Goal: Task Accomplishment & Management: Use online tool/utility

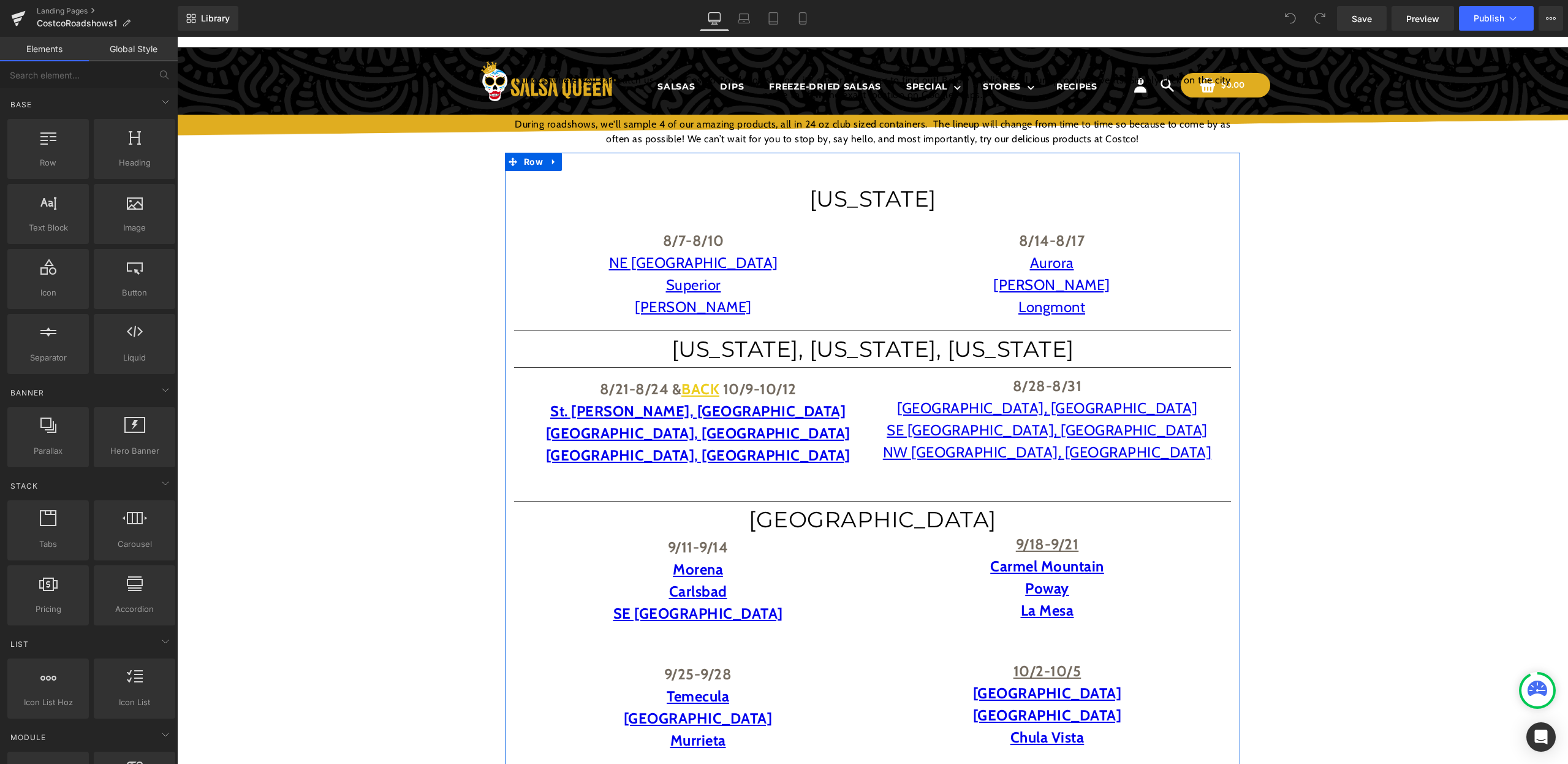
scroll to position [98, 0]
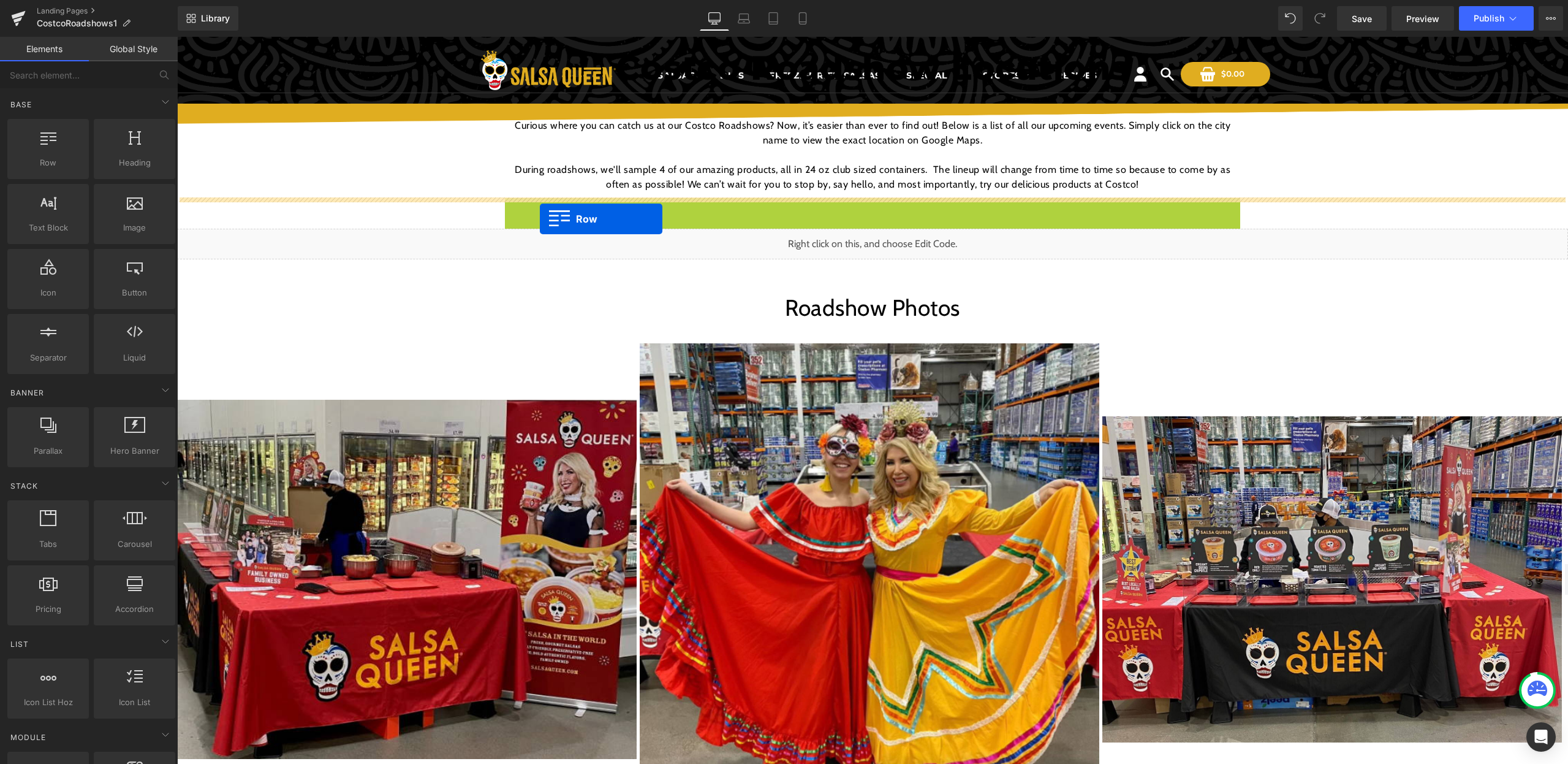
drag, startPoint x: 513, startPoint y: 209, endPoint x: 540, endPoint y: 219, distance: 28.8
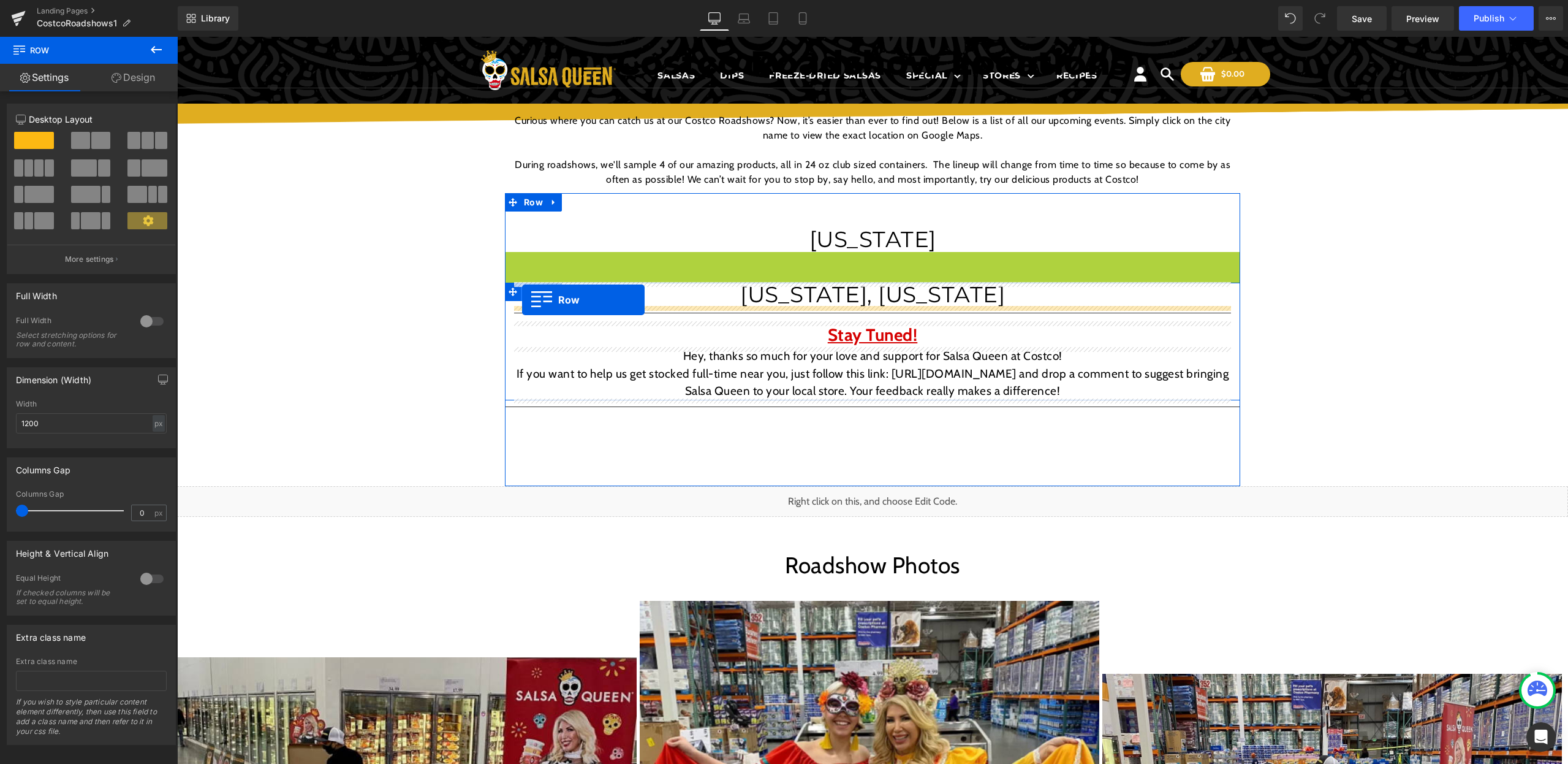
scroll to position [102, 0]
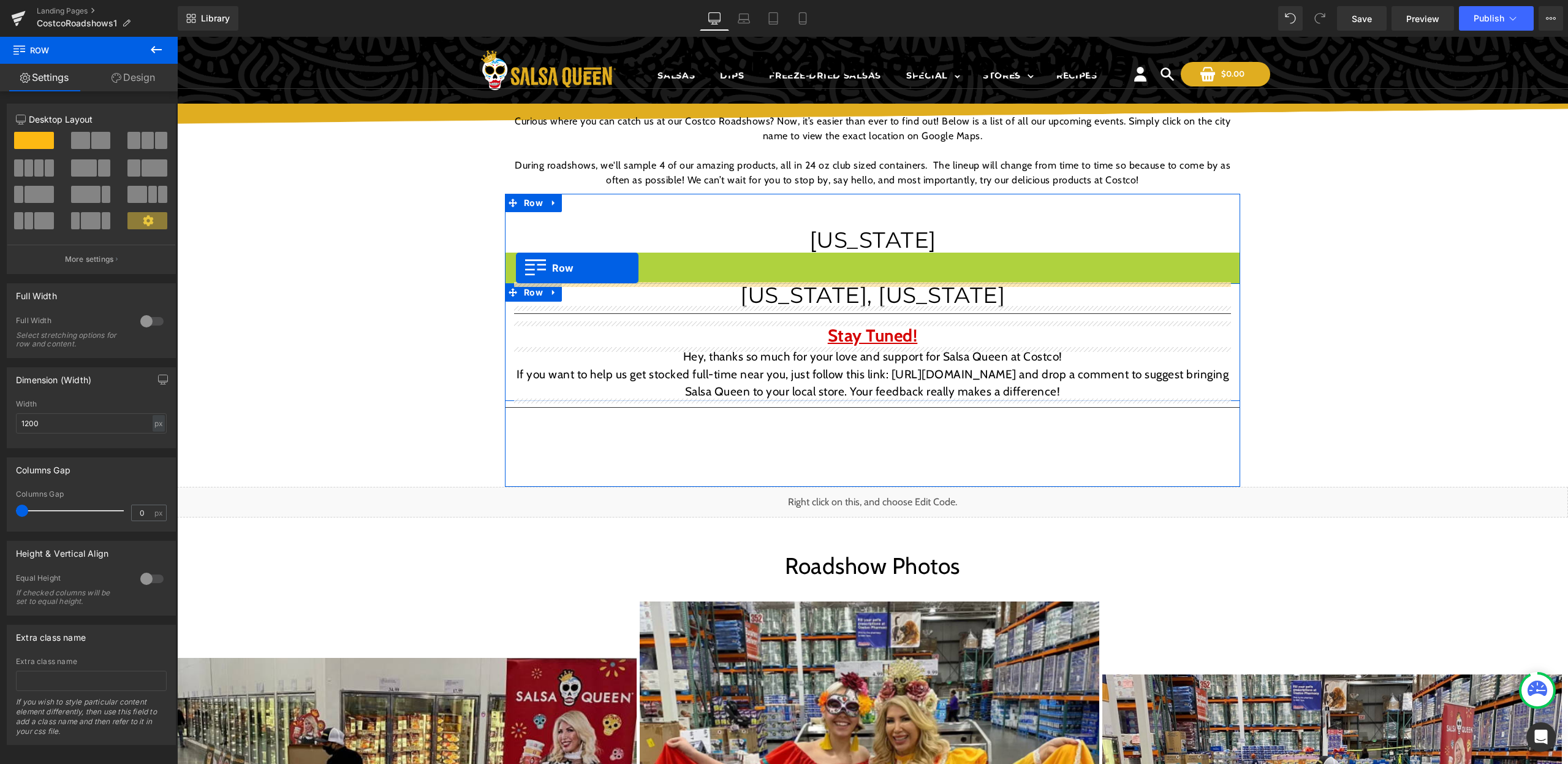
drag, startPoint x: 509, startPoint y: 265, endPoint x: 516, endPoint y: 268, distance: 7.6
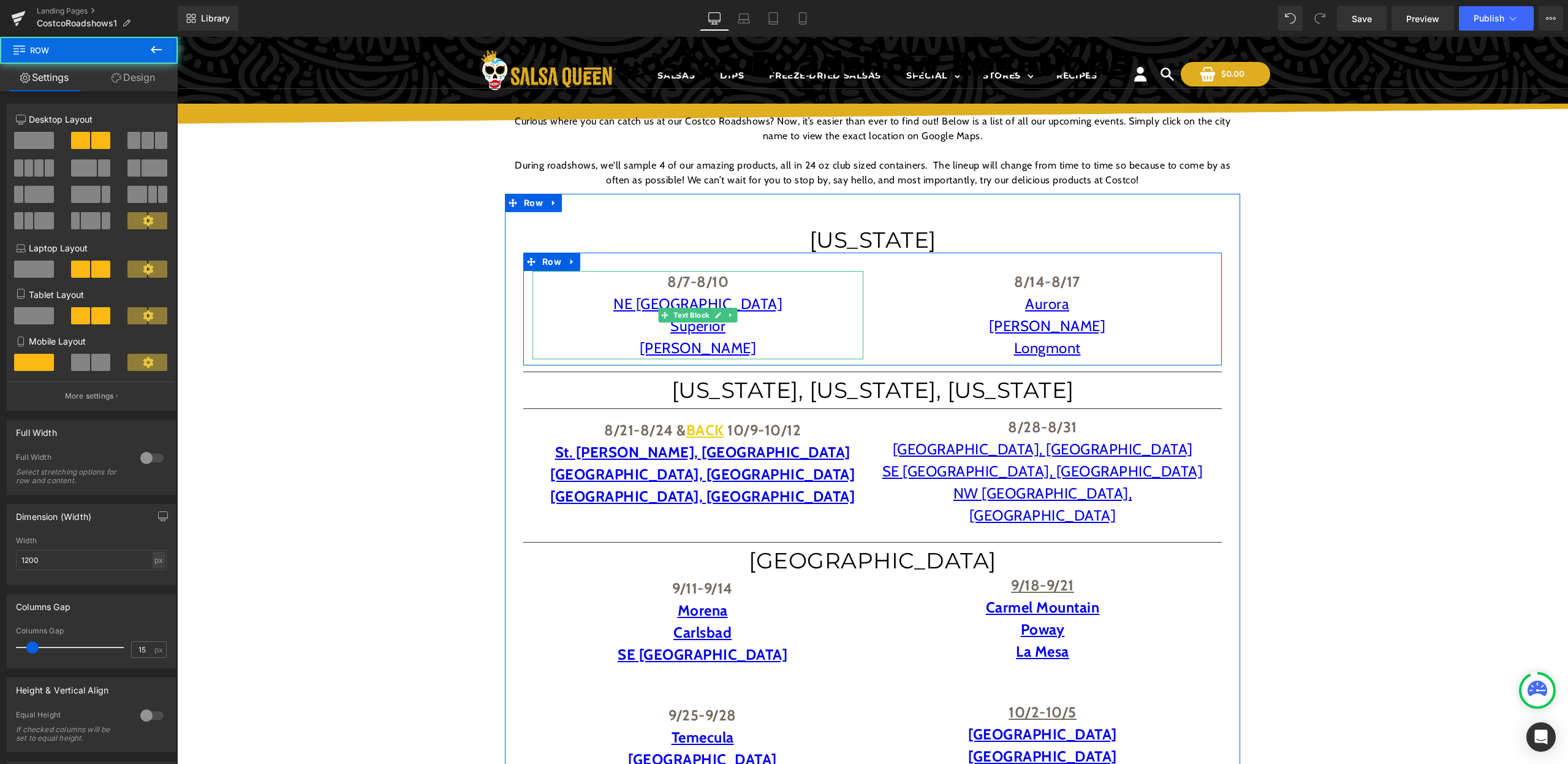
drag, startPoint x: 589, startPoint y: 261, endPoint x: 589, endPoint y: 277, distance: 16.0
click at [589, 277] on div "8/7-8/10 NE Denver Superior [PERSON_NAME] Text Block 8/14-8/17 [PERSON_NAME] Lo…" at bounding box center [872, 309] width 698 height 113
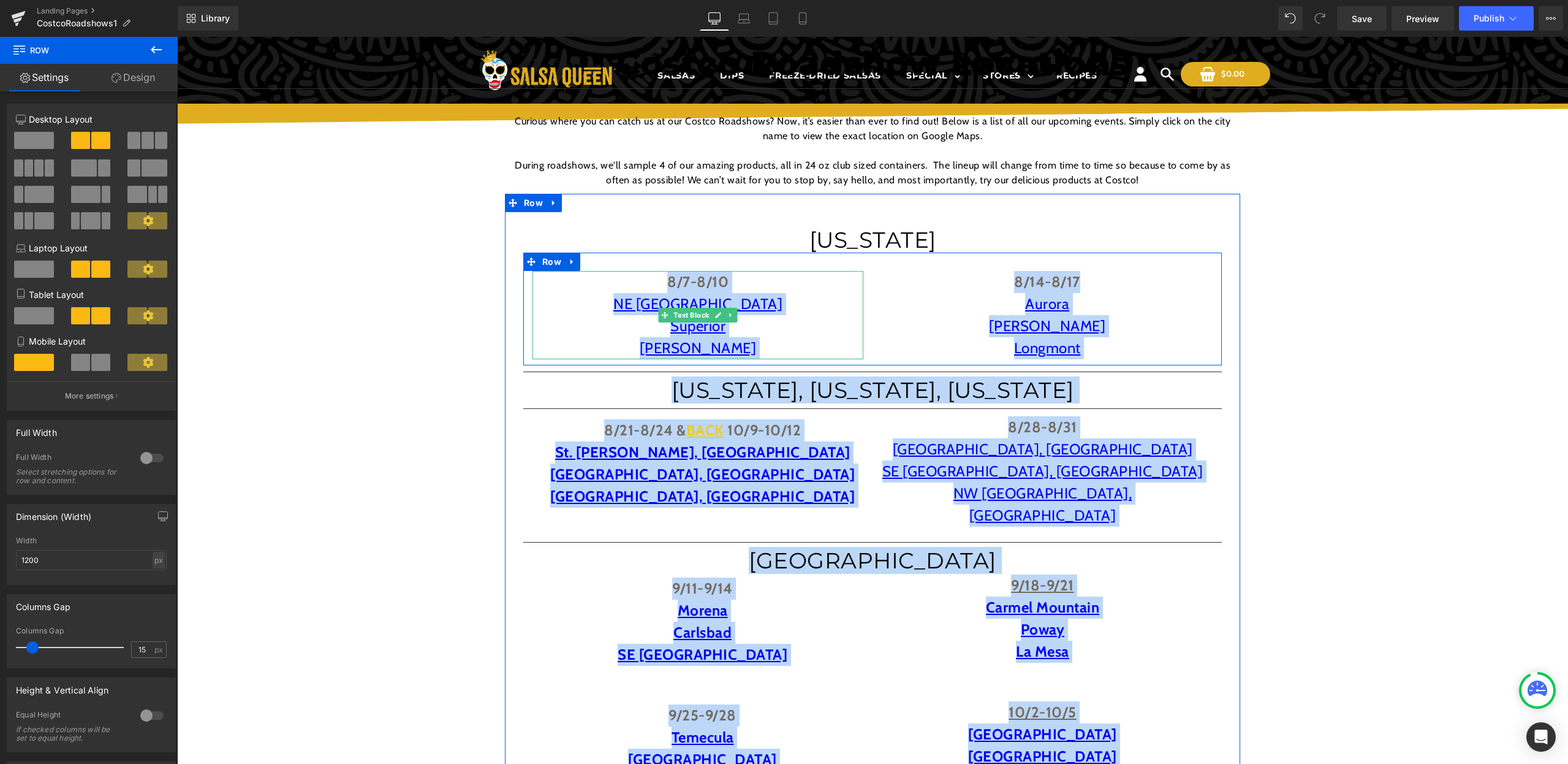
drag, startPoint x: 545, startPoint y: 262, endPoint x: 548, endPoint y: 283, distance: 21.2
click at [539, 285] on div "8/7-8/10 NE Denver Superior [PERSON_NAME] Text Block 8/14-8/17 [PERSON_NAME] Lo…" at bounding box center [873, 716] width 735 height 926
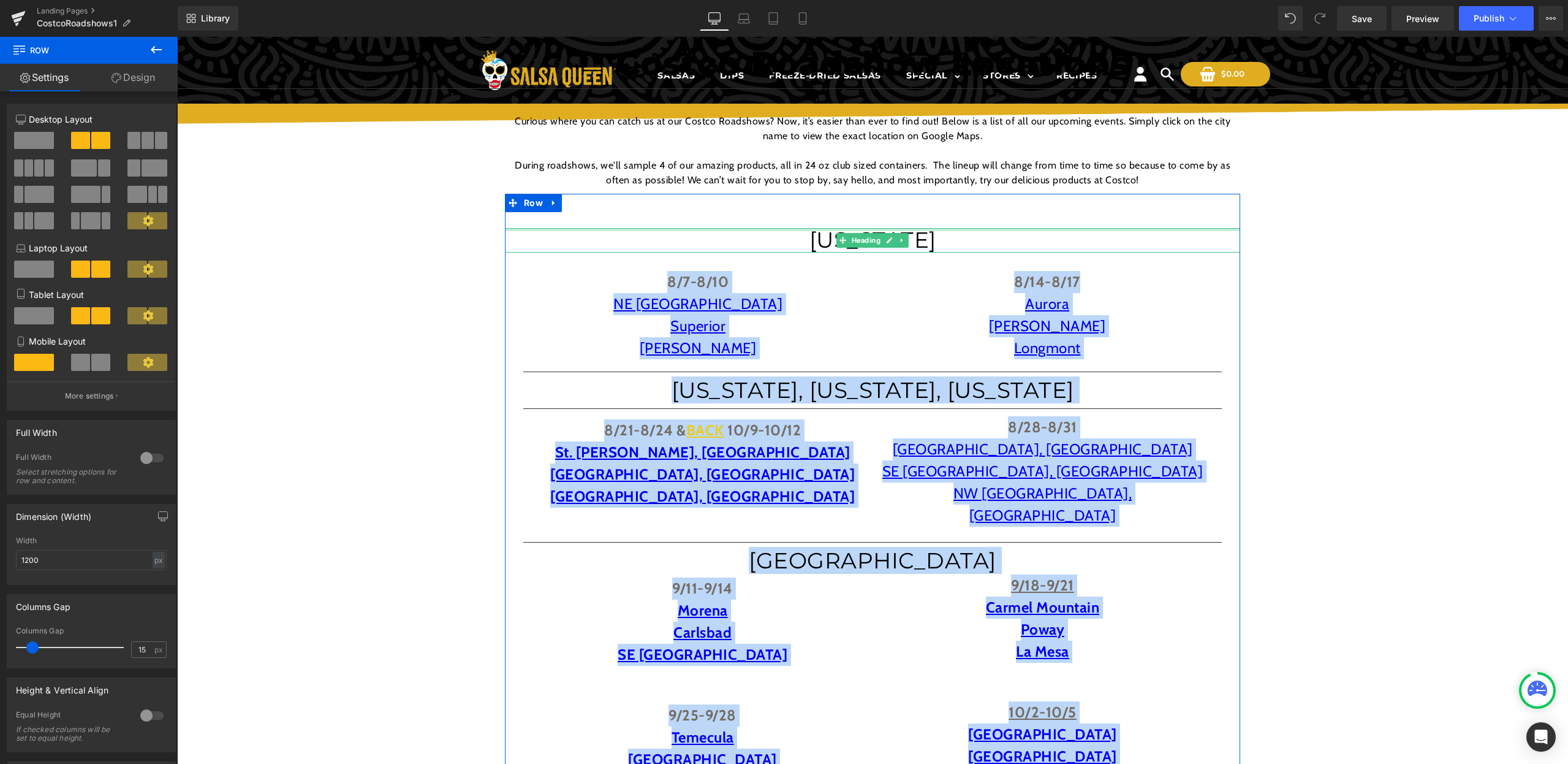
click at [777, 226] on div "[US_STATE] Heading 8/7-8/10 NE Denver Superior [PERSON_NAME] Text Block 8/14-8/…" at bounding box center [873, 729] width 735 height 1070
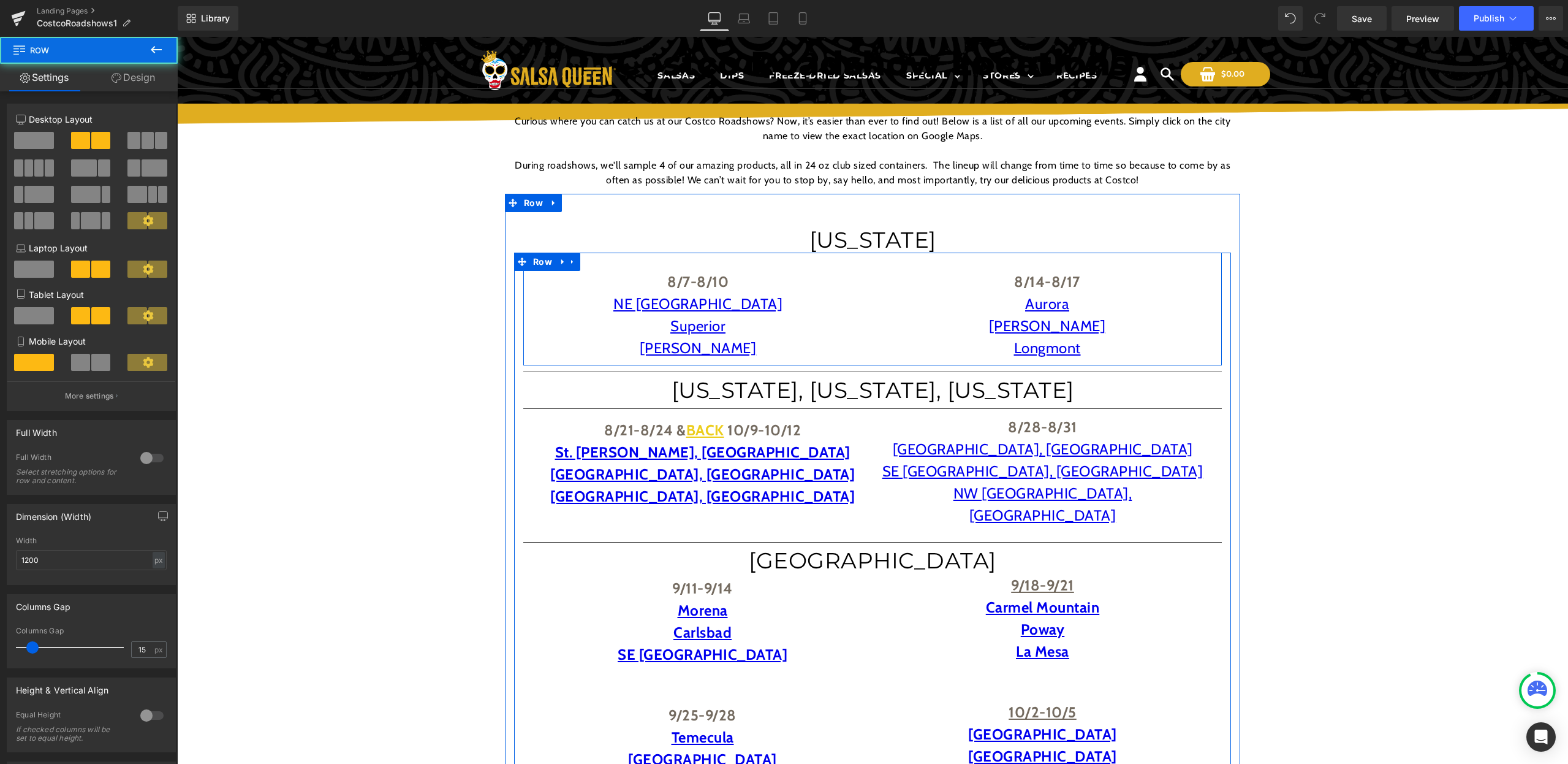
click at [607, 265] on div "8/7-8/10 NE Denver Superior [PERSON_NAME] Text Block 8/14-8/17 [PERSON_NAME] Lo…" at bounding box center [872, 309] width 698 height 113
click at [575, 262] on link at bounding box center [572, 262] width 16 height 18
click at [600, 260] on icon at bounding box center [604, 261] width 8 height 8
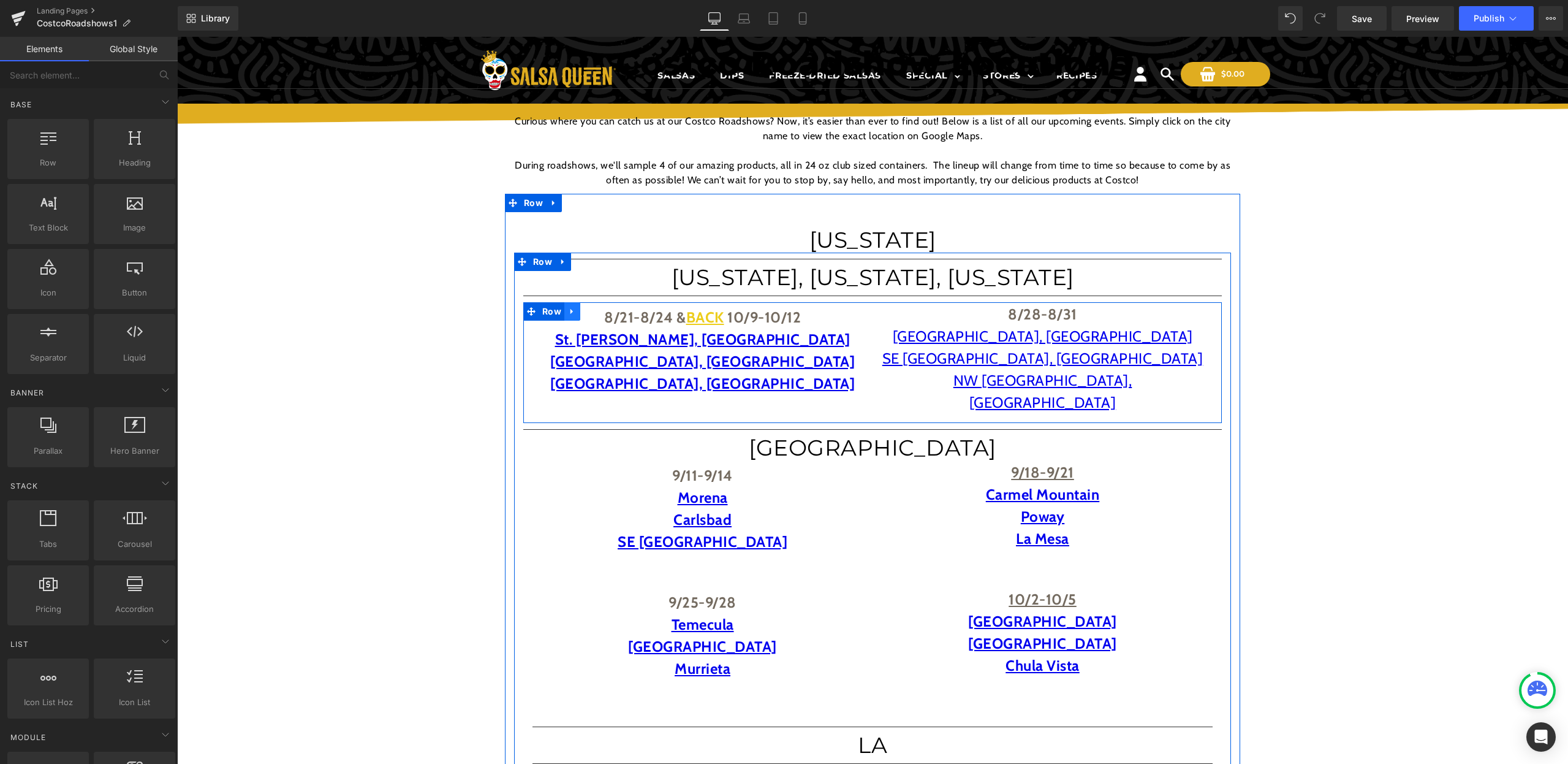
click at [574, 314] on icon at bounding box center [572, 311] width 8 height 9
click at [600, 314] on icon at bounding box center [604, 311] width 8 height 9
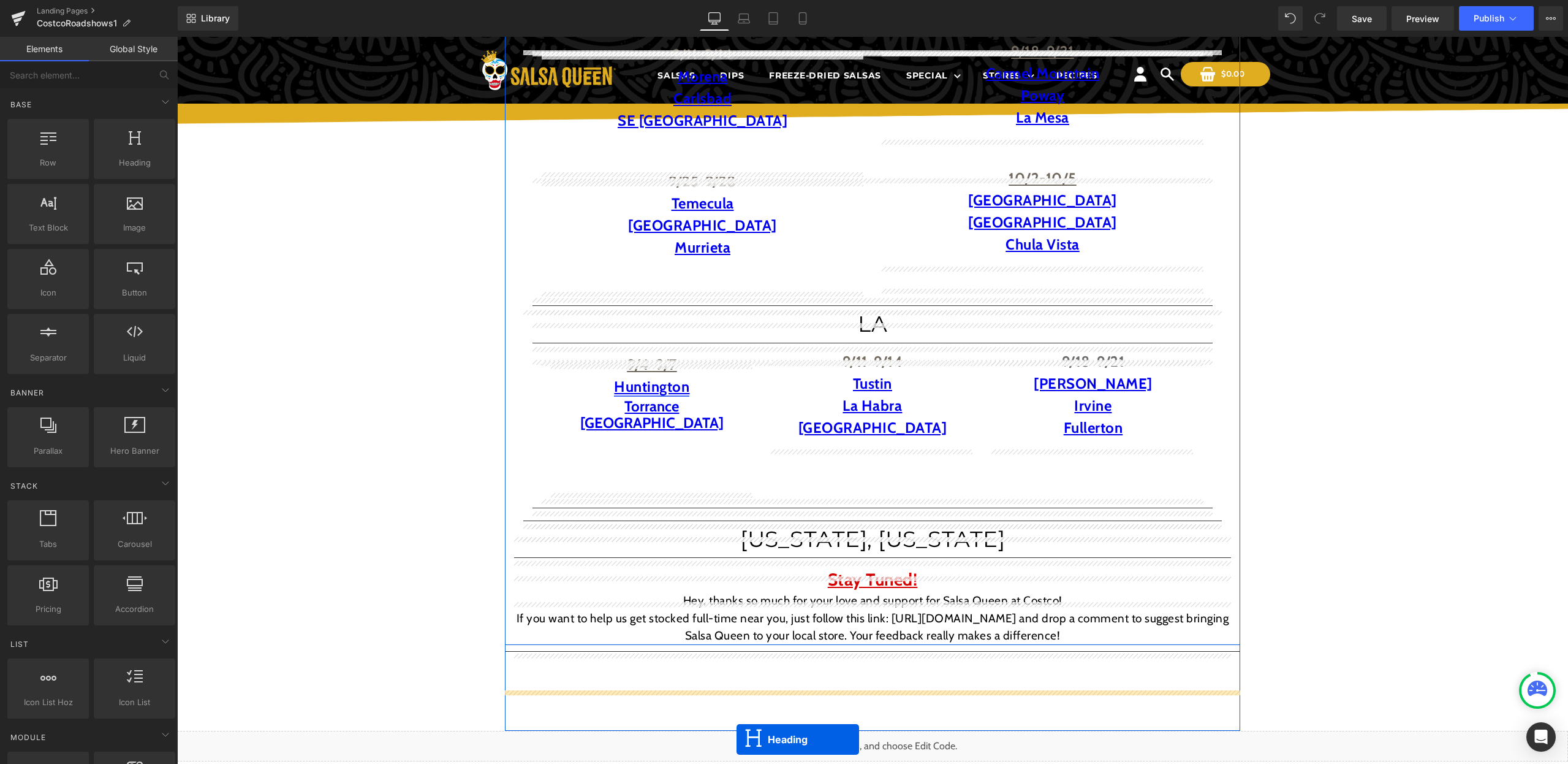
scroll to position [482, 0]
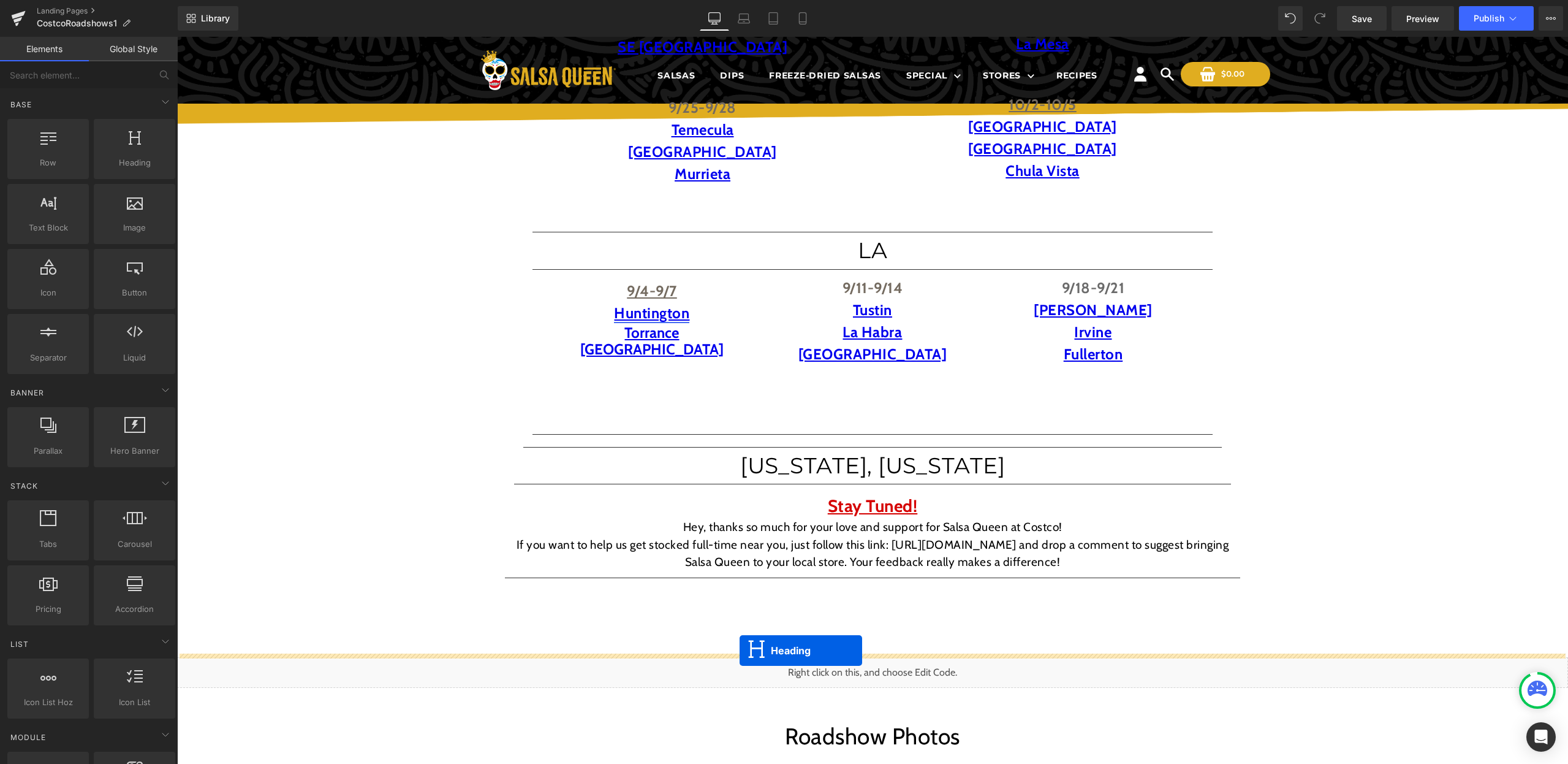
drag, startPoint x: 844, startPoint y: 276, endPoint x: 731, endPoint y: 669, distance: 408.9
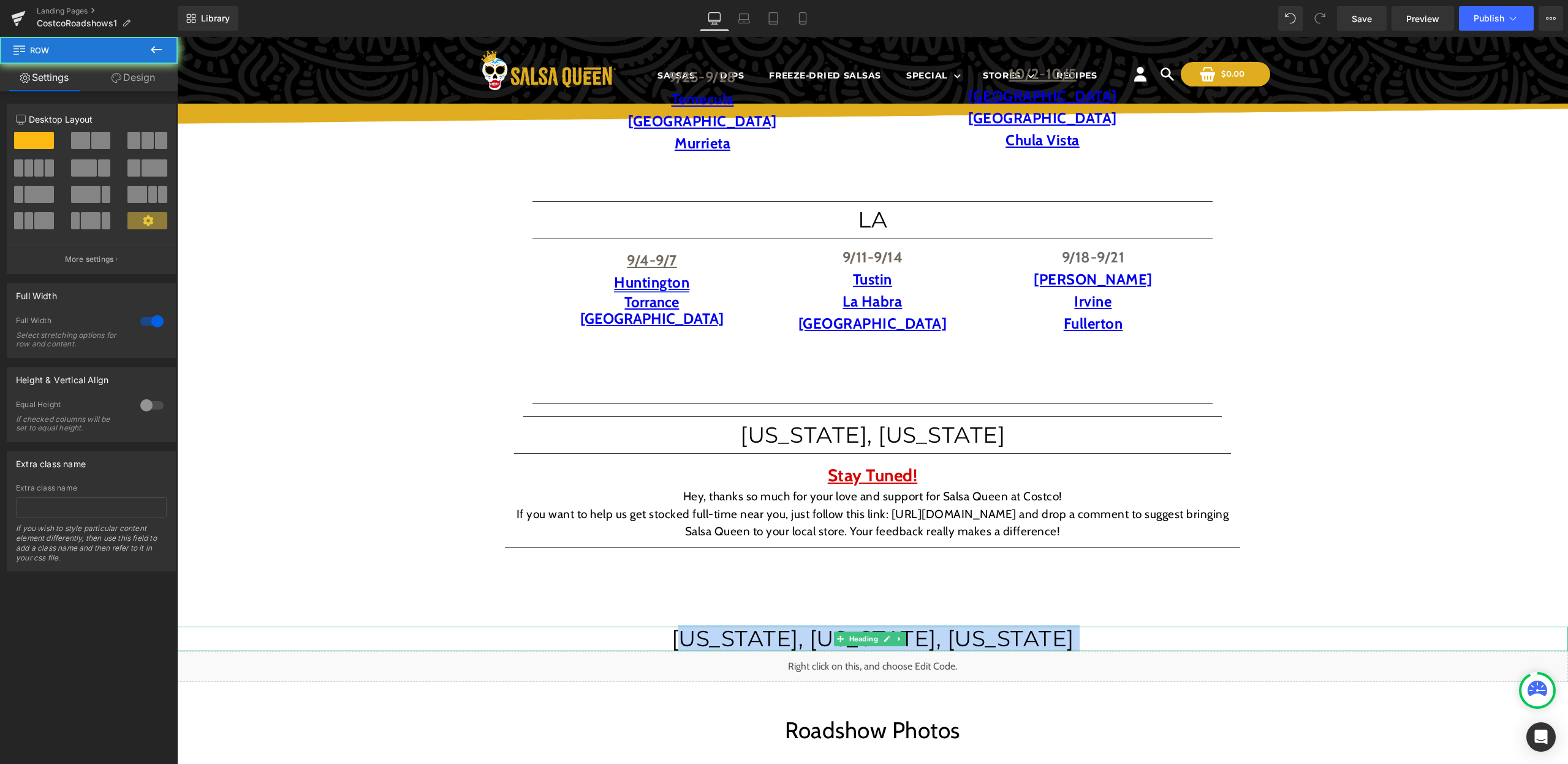
drag, startPoint x: 734, startPoint y: 648, endPoint x: 734, endPoint y: 641, distance: 7.0
click at [734, 641] on div "Costco Roadshow Locations Heading Separator Curious where you can catch us at o…" at bounding box center [873, 513] width 1391 height 1771
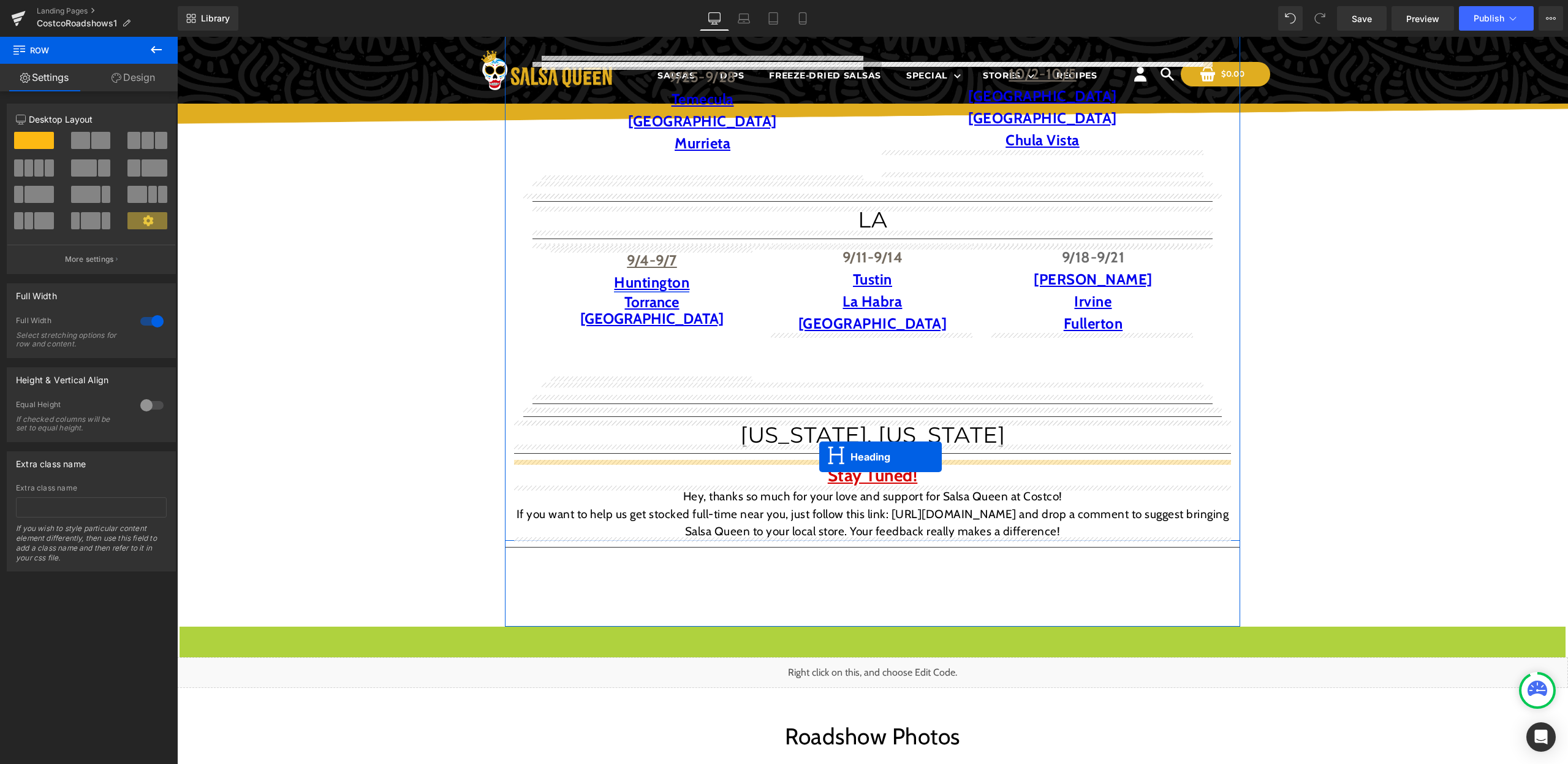
drag, startPoint x: 837, startPoint y: 635, endPoint x: 819, endPoint y: 456, distance: 179.9
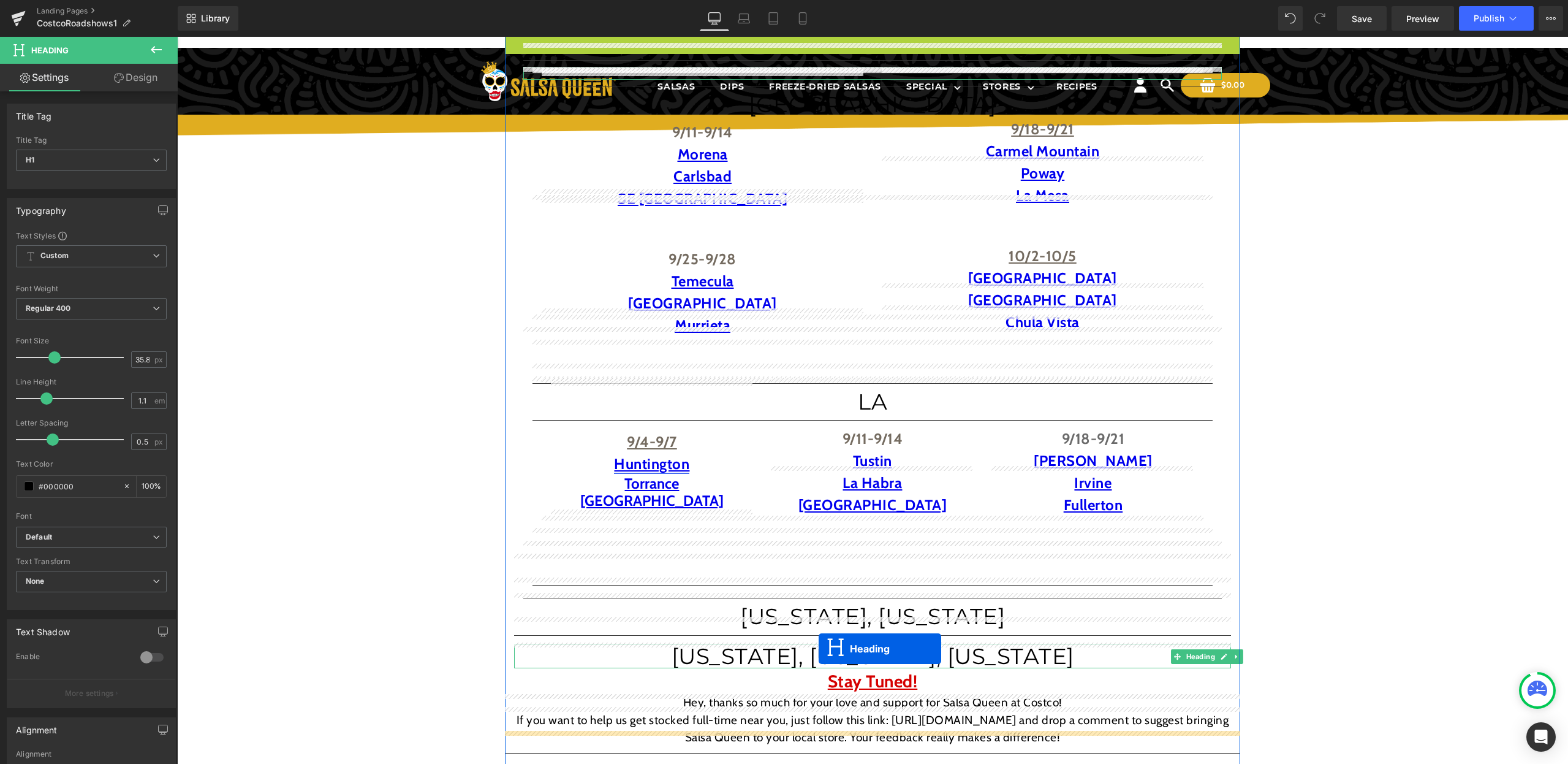
scroll to position [356, 0]
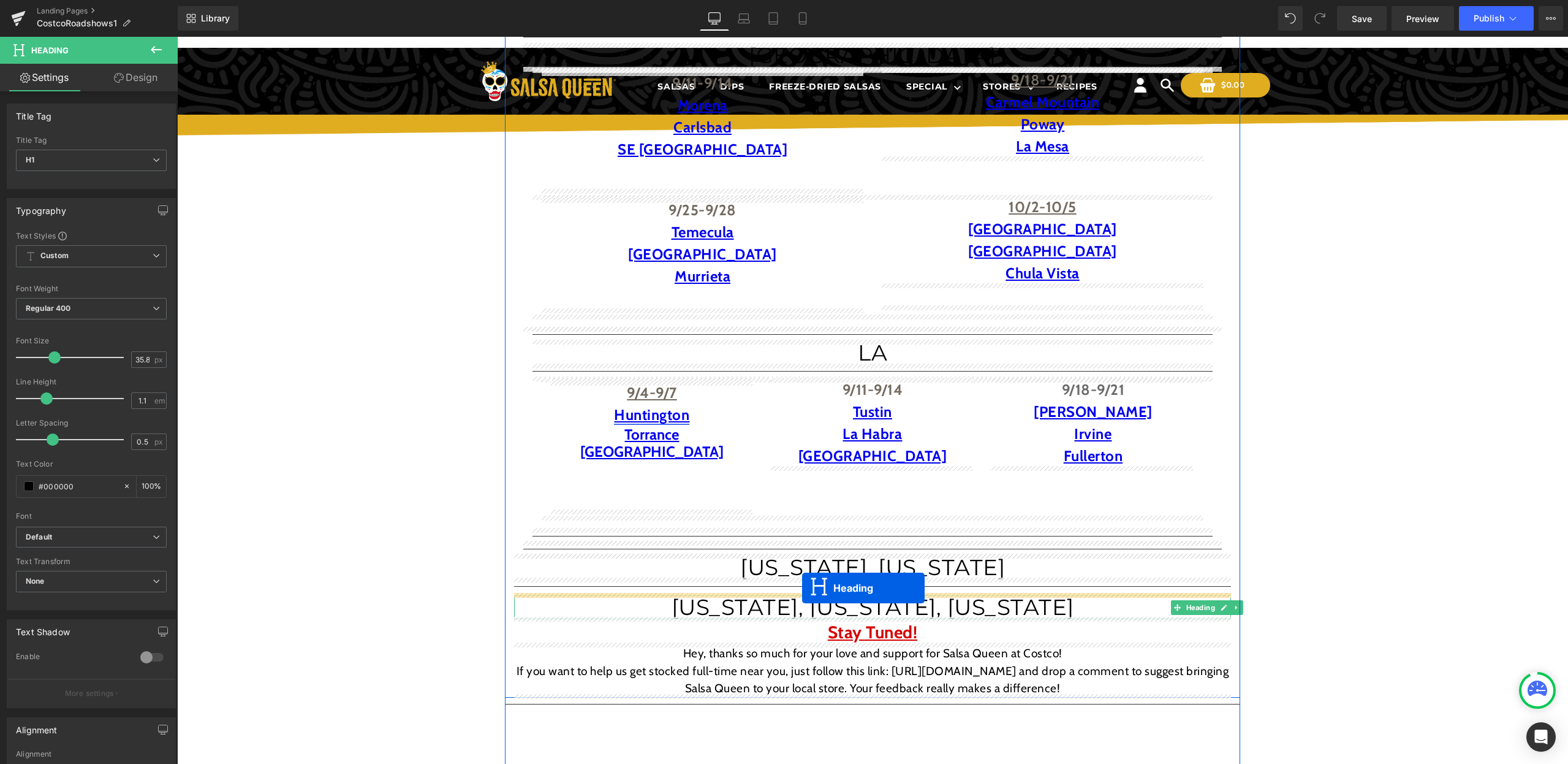
drag, startPoint x: 841, startPoint y: 371, endPoint x: 802, endPoint y: 588, distance: 220.5
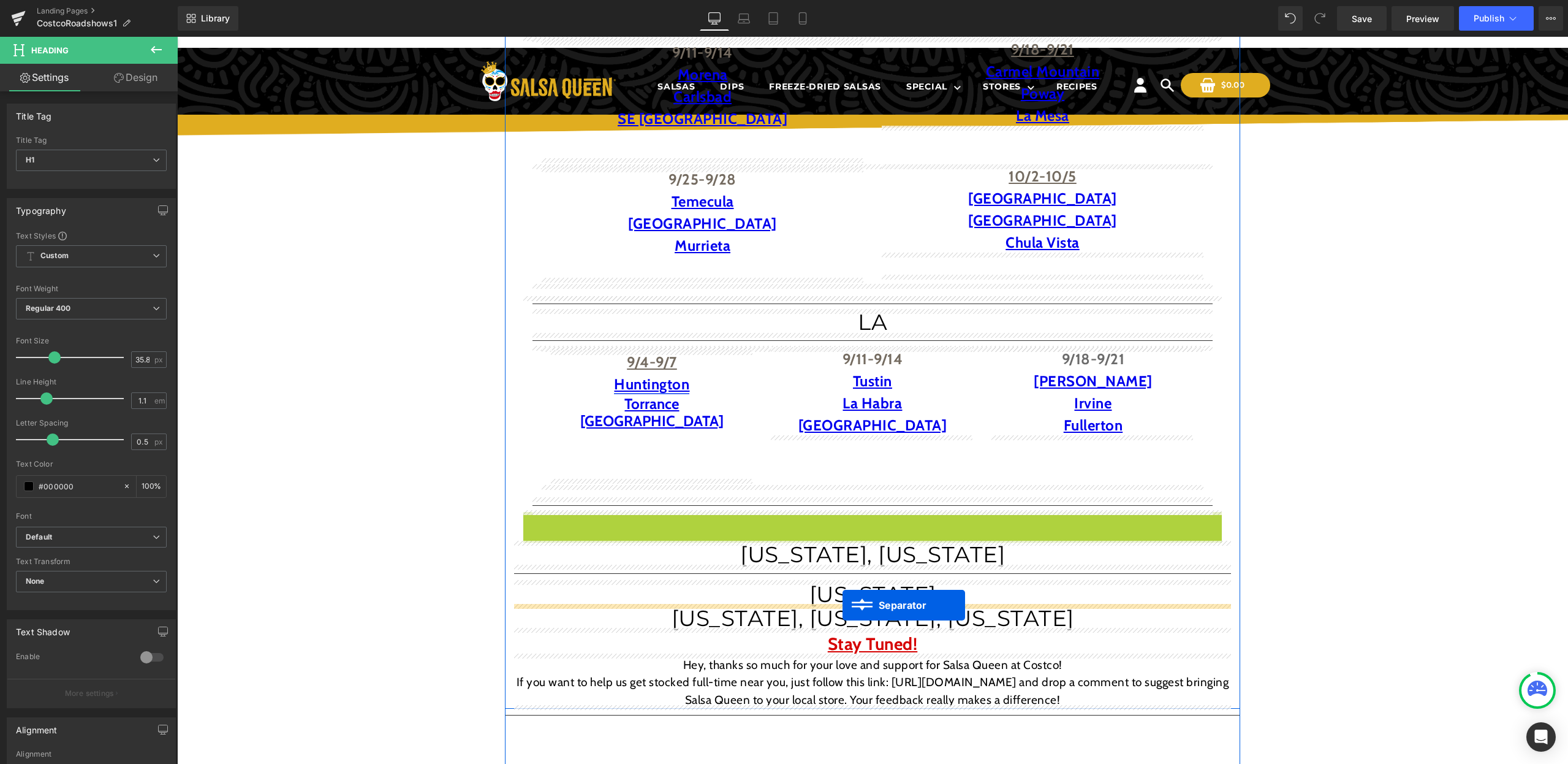
drag, startPoint x: 840, startPoint y: 514, endPoint x: 854, endPoint y: 603, distance: 90.1
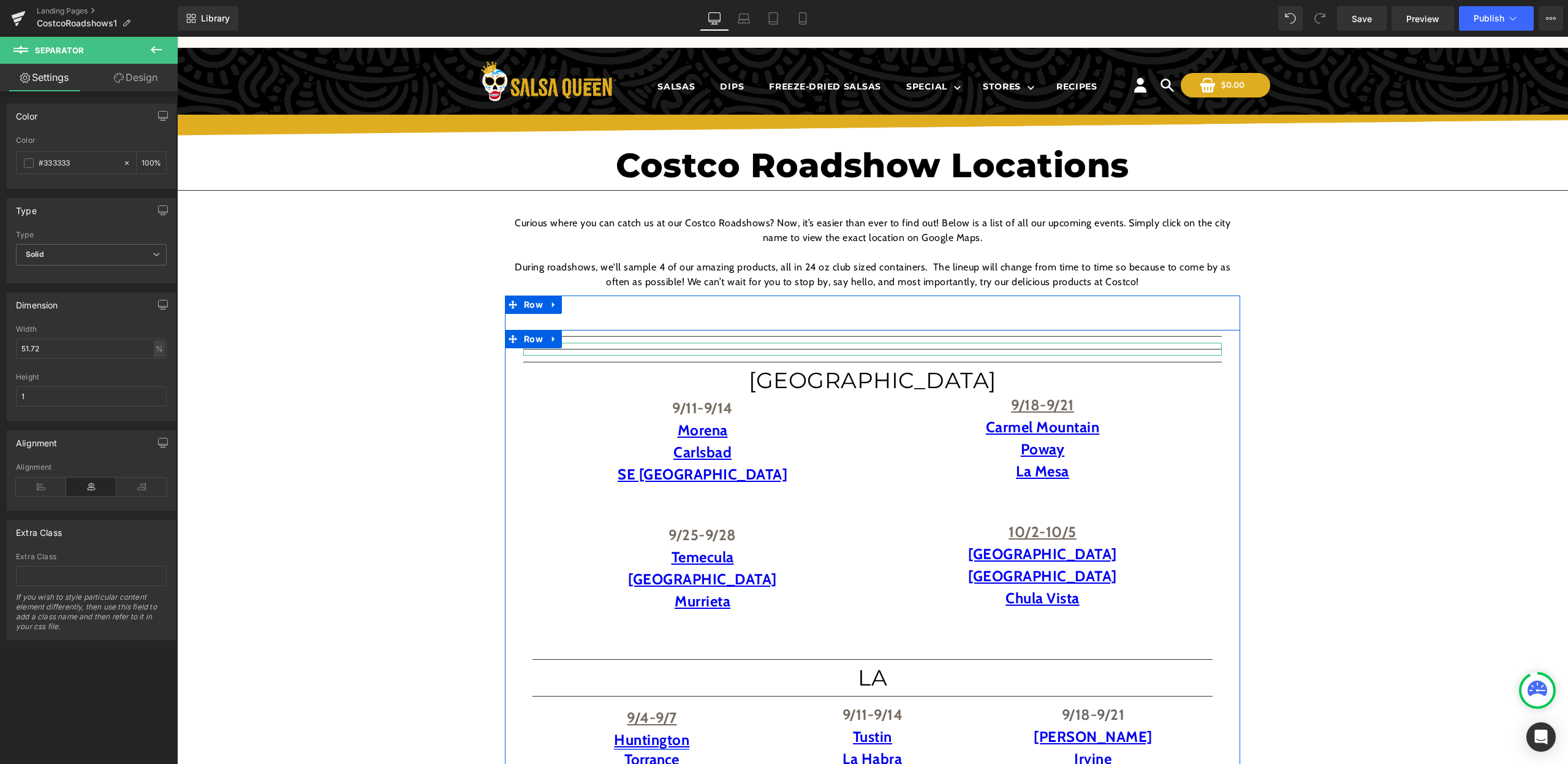
scroll to position [0, 0]
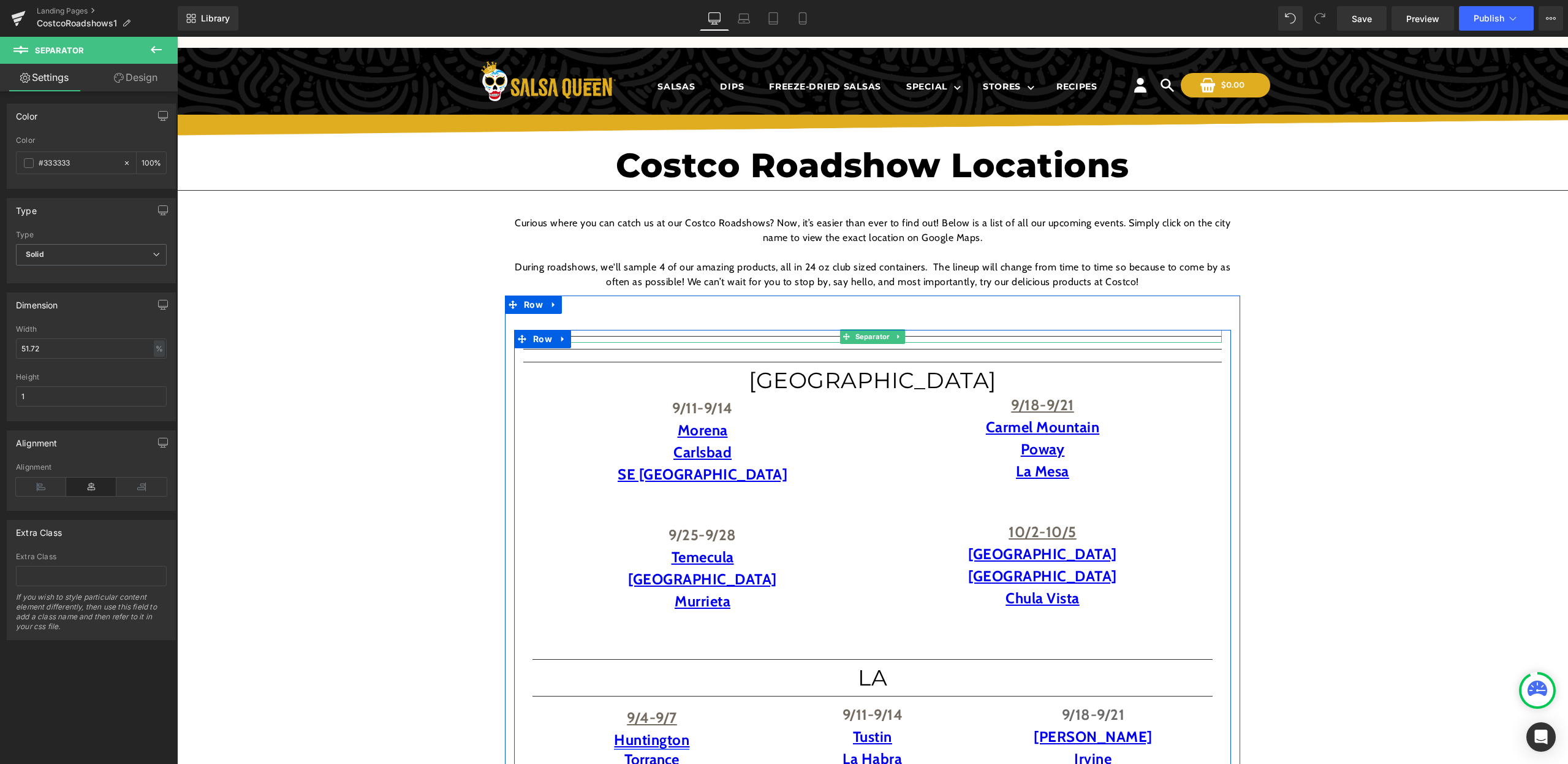
click at [900, 337] on link at bounding box center [898, 337] width 13 height 15
click at [904, 335] on icon at bounding box center [904, 337] width 7 height 8
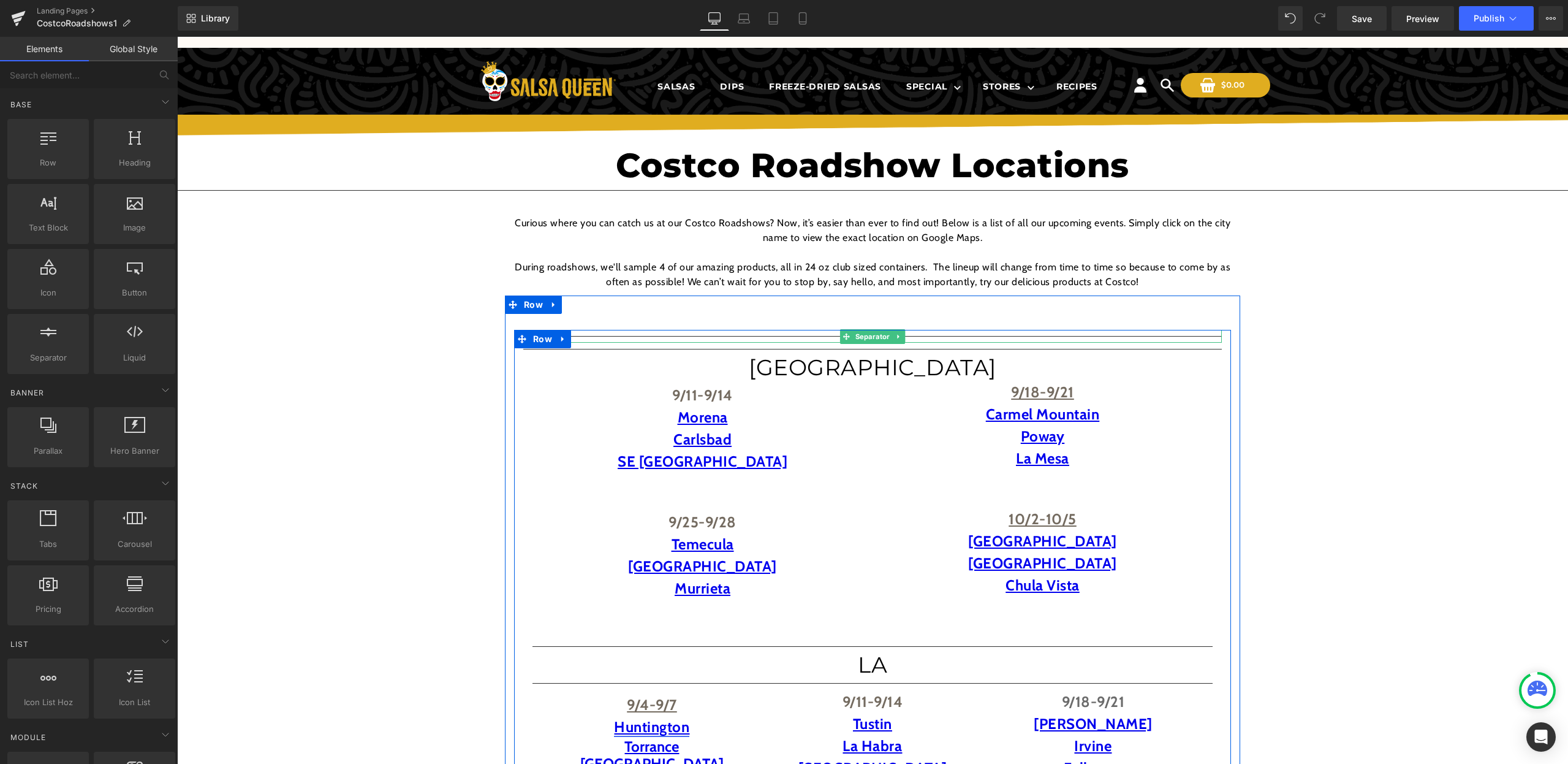
scroll to position [2, 0]
click at [899, 335] on icon at bounding box center [898, 335] width 7 height 8
click at [901, 337] on icon at bounding box center [904, 337] width 7 height 8
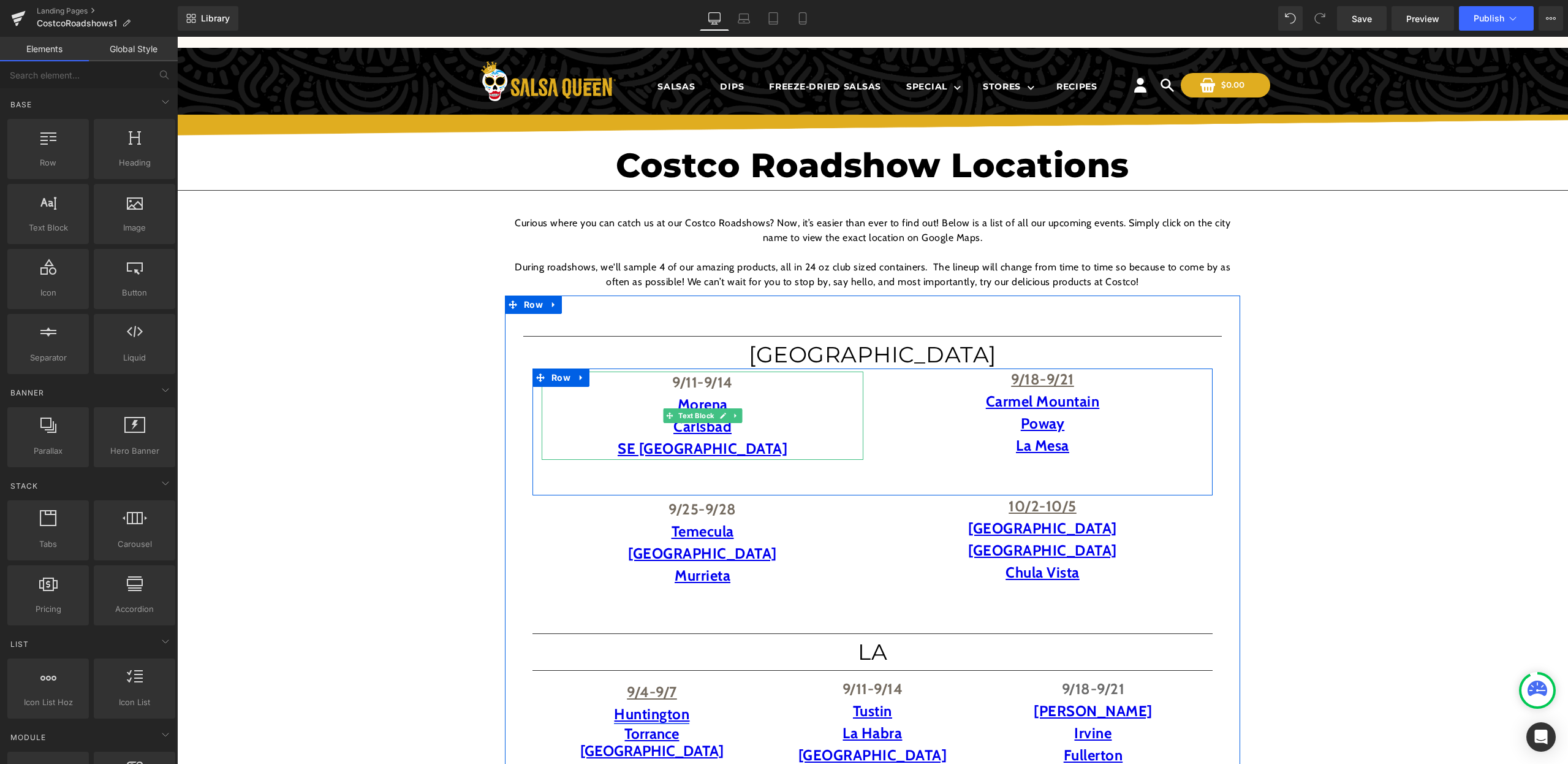
click at [737, 413] on link at bounding box center [735, 416] width 13 height 15
click at [738, 413] on icon at bounding box center [741, 415] width 7 height 7
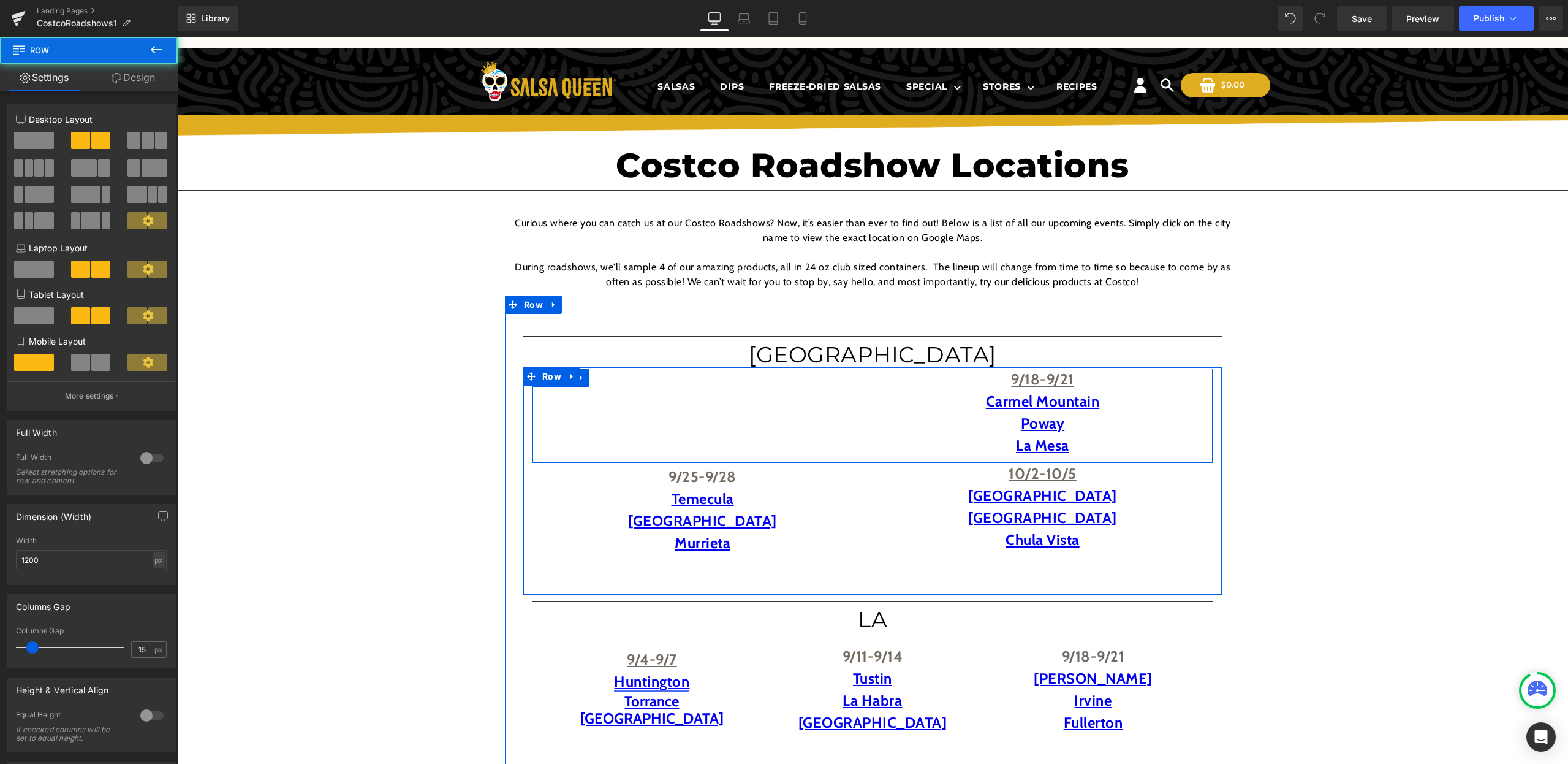
click at [847, 413] on div "Text Block 9/18-9/21 [GEOGRAPHIC_DATA]" at bounding box center [872, 416] width 680 height 95
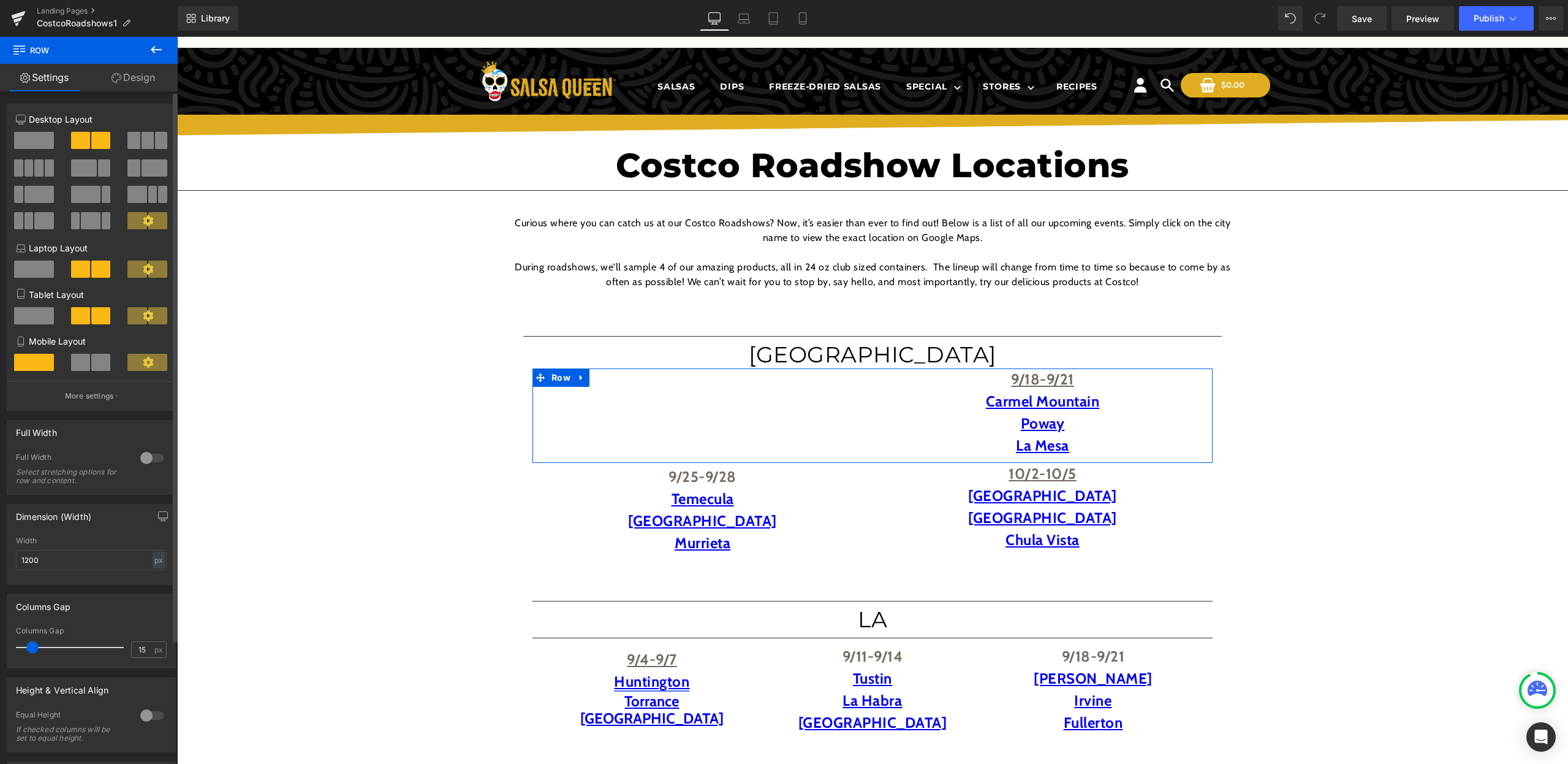
click at [26, 137] on span at bounding box center [34, 140] width 40 height 17
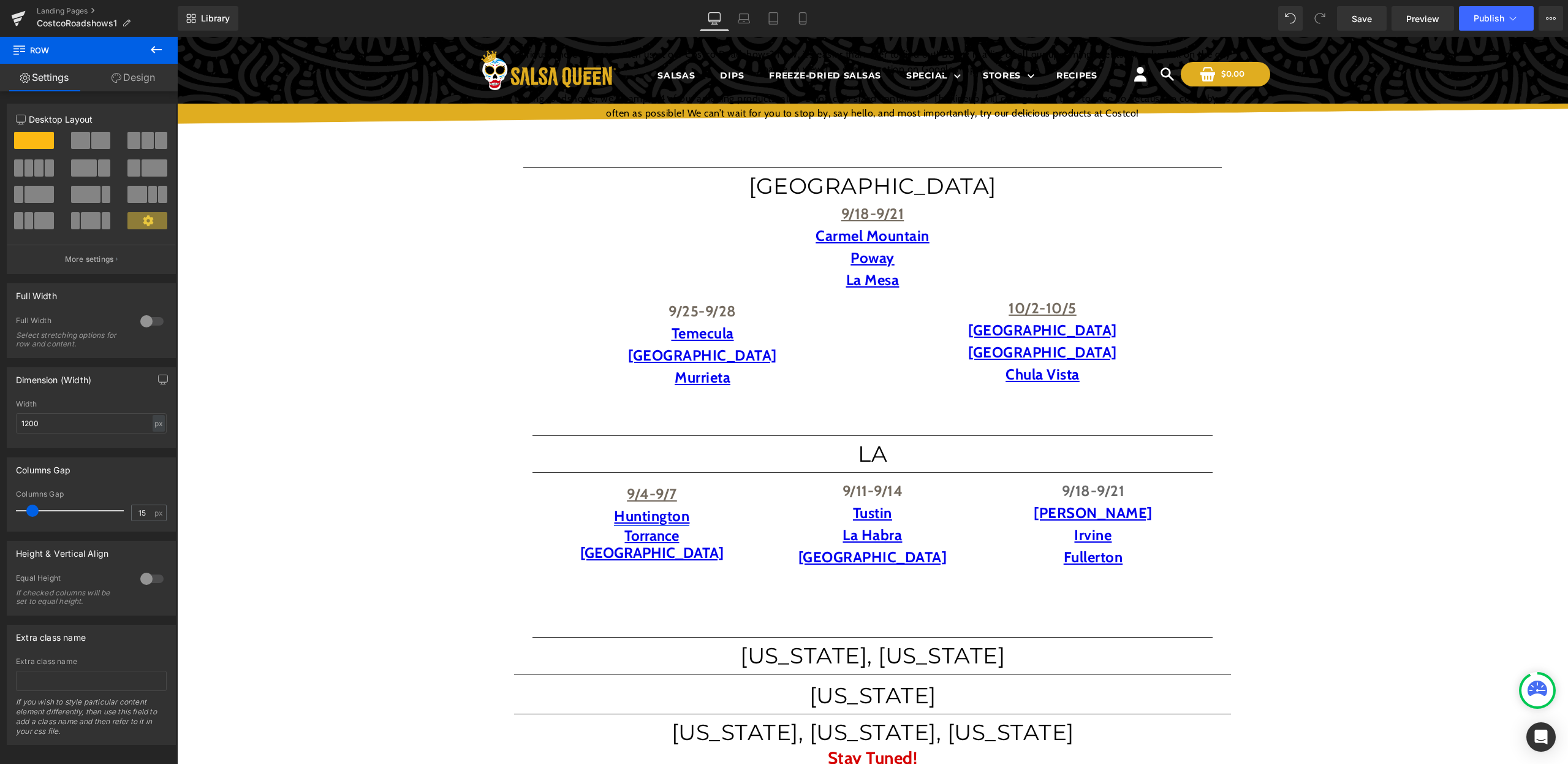
scroll to position [172, 0]
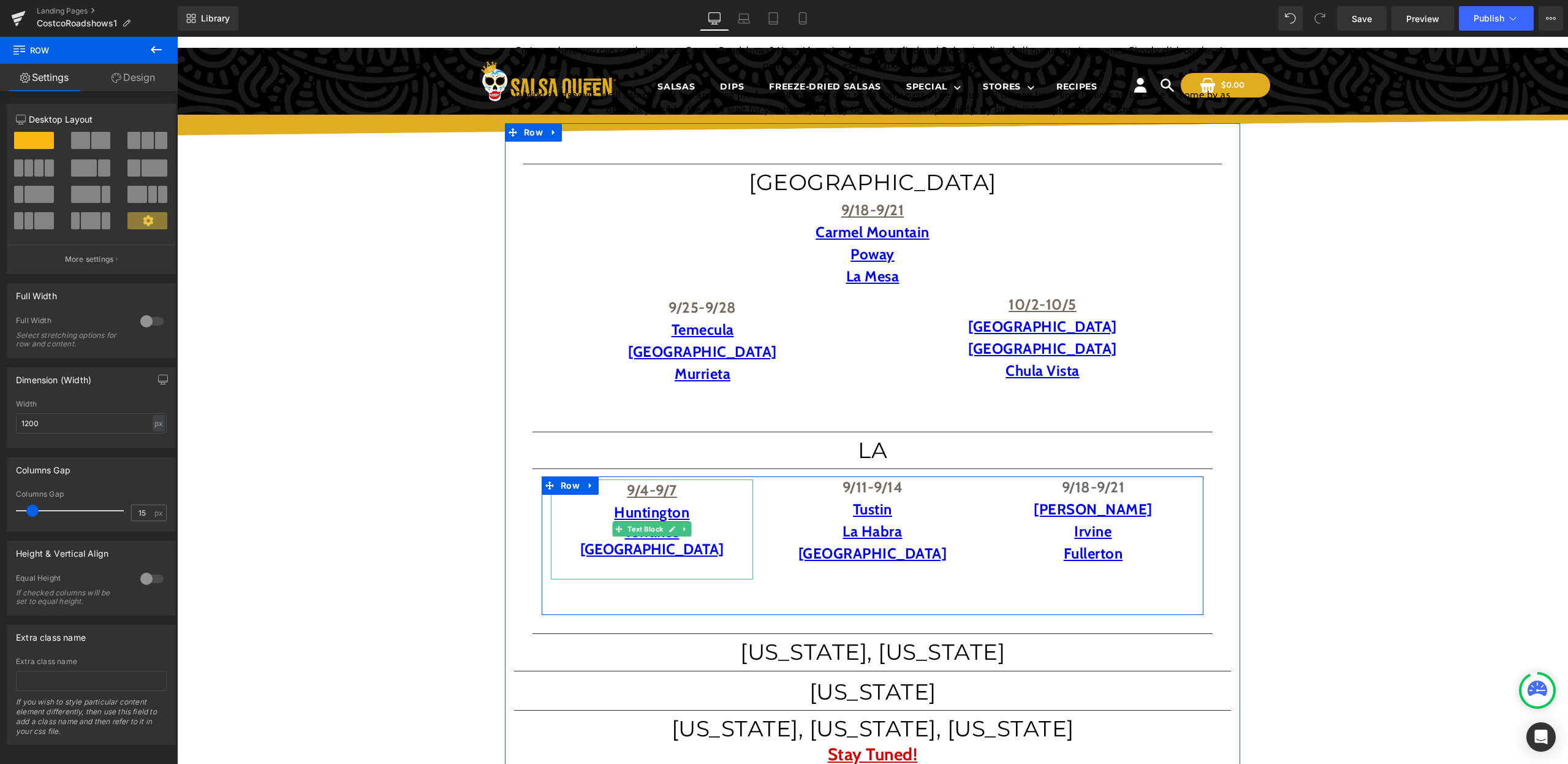
click at [684, 531] on icon at bounding box center [684, 529] width 7 height 8
click at [688, 530] on icon at bounding box center [691, 529] width 7 height 7
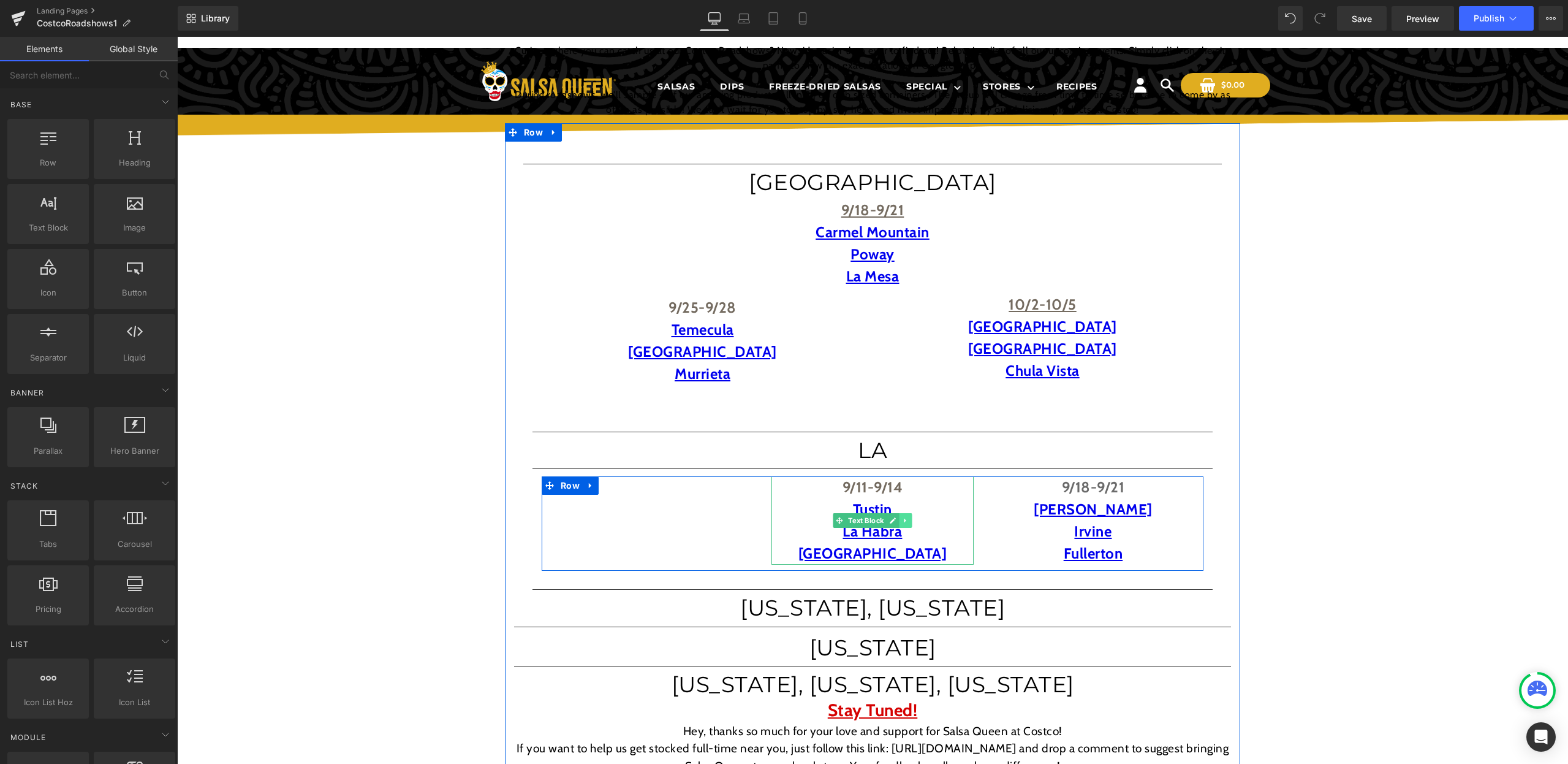
click at [908, 516] on link at bounding box center [906, 520] width 13 height 15
click at [910, 519] on icon at bounding box center [912, 520] width 7 height 8
click at [670, 487] on div "Text Block 9/18-9/21 Yorba [PERSON_NAME] [PERSON_NAME] Text [GEOGRAPHIC_DATA]" at bounding box center [873, 523] width 661 height 95
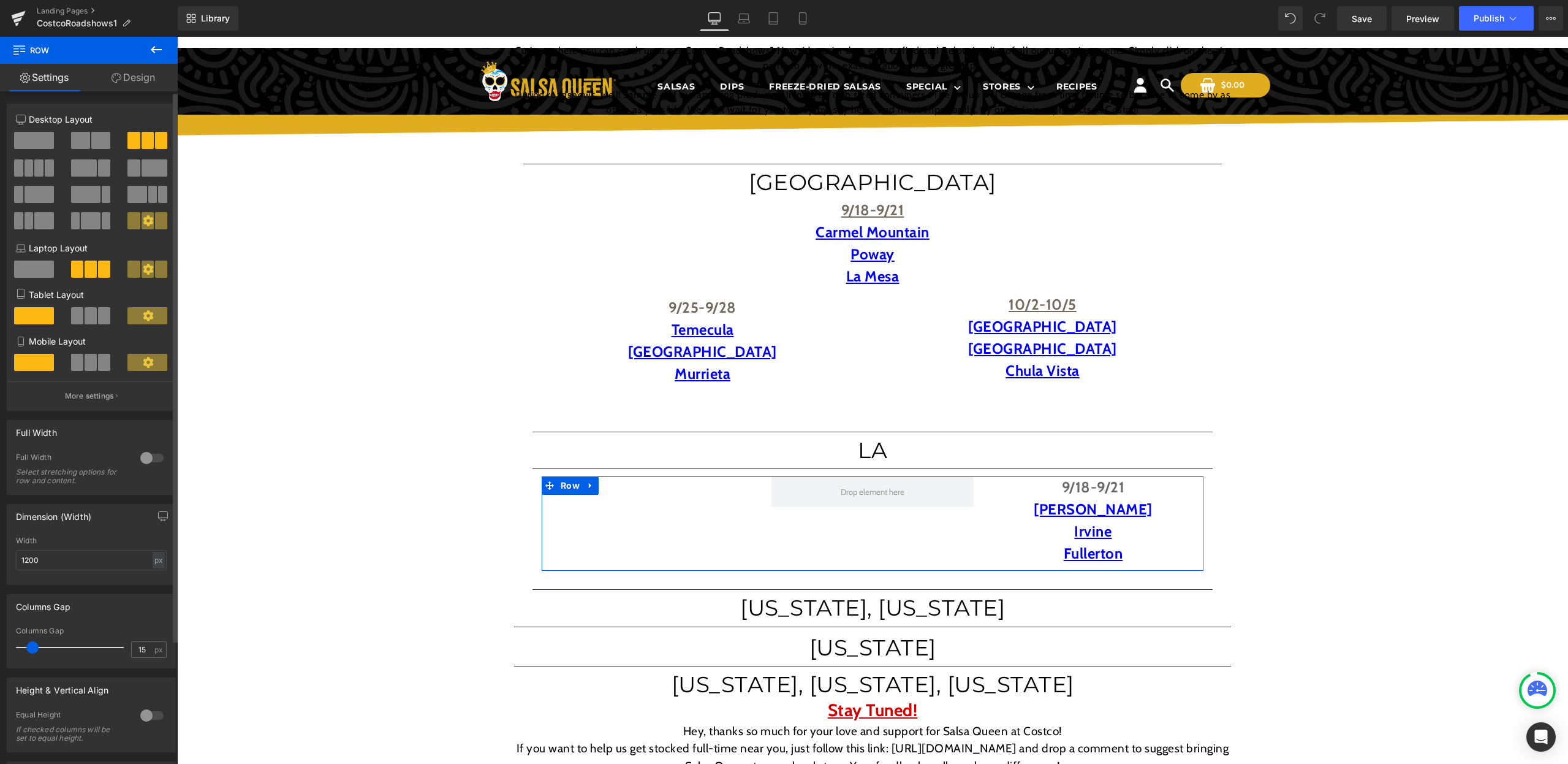
click at [45, 265] on span at bounding box center [34, 268] width 40 height 17
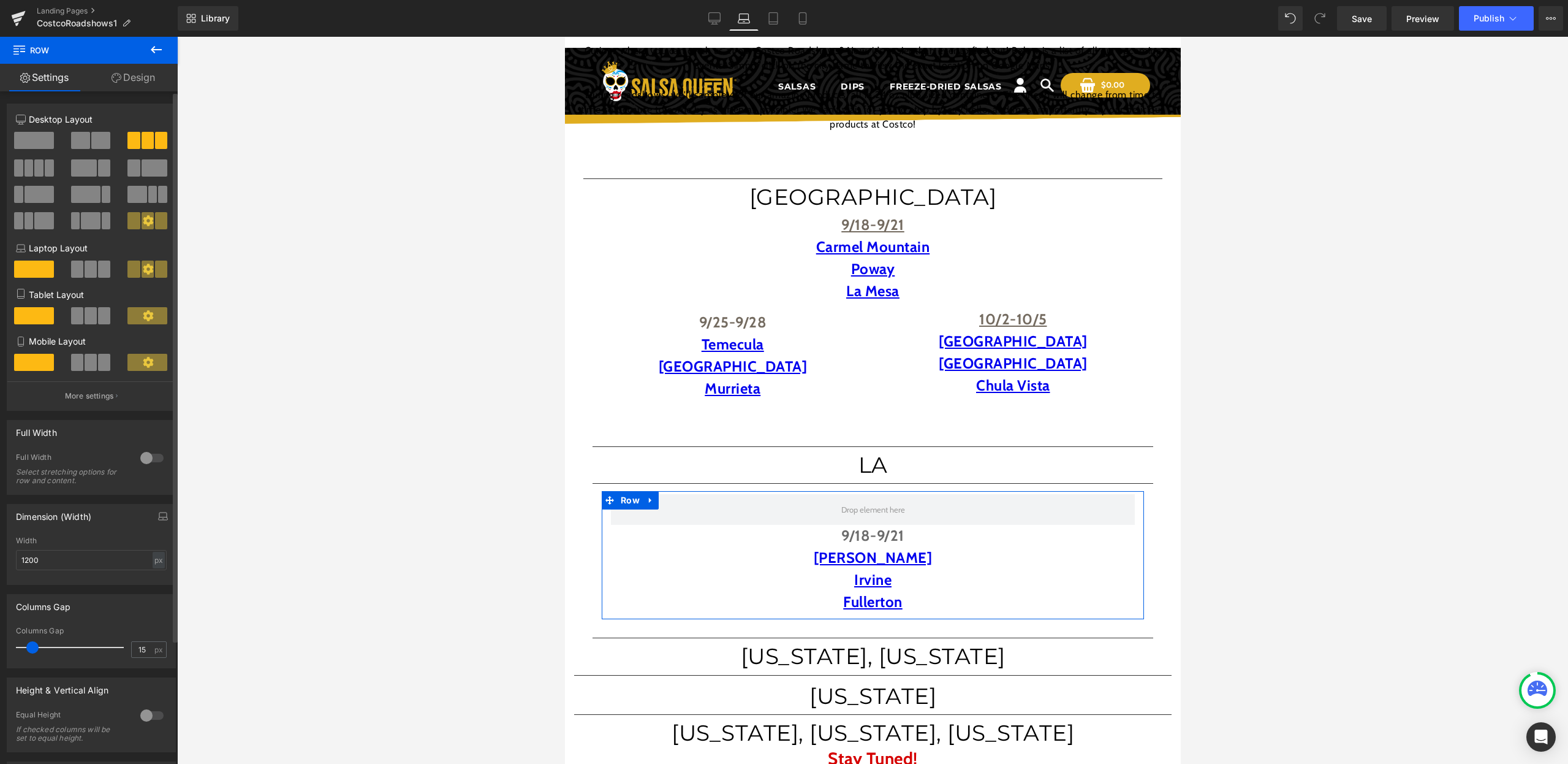
scroll to position [380, 0]
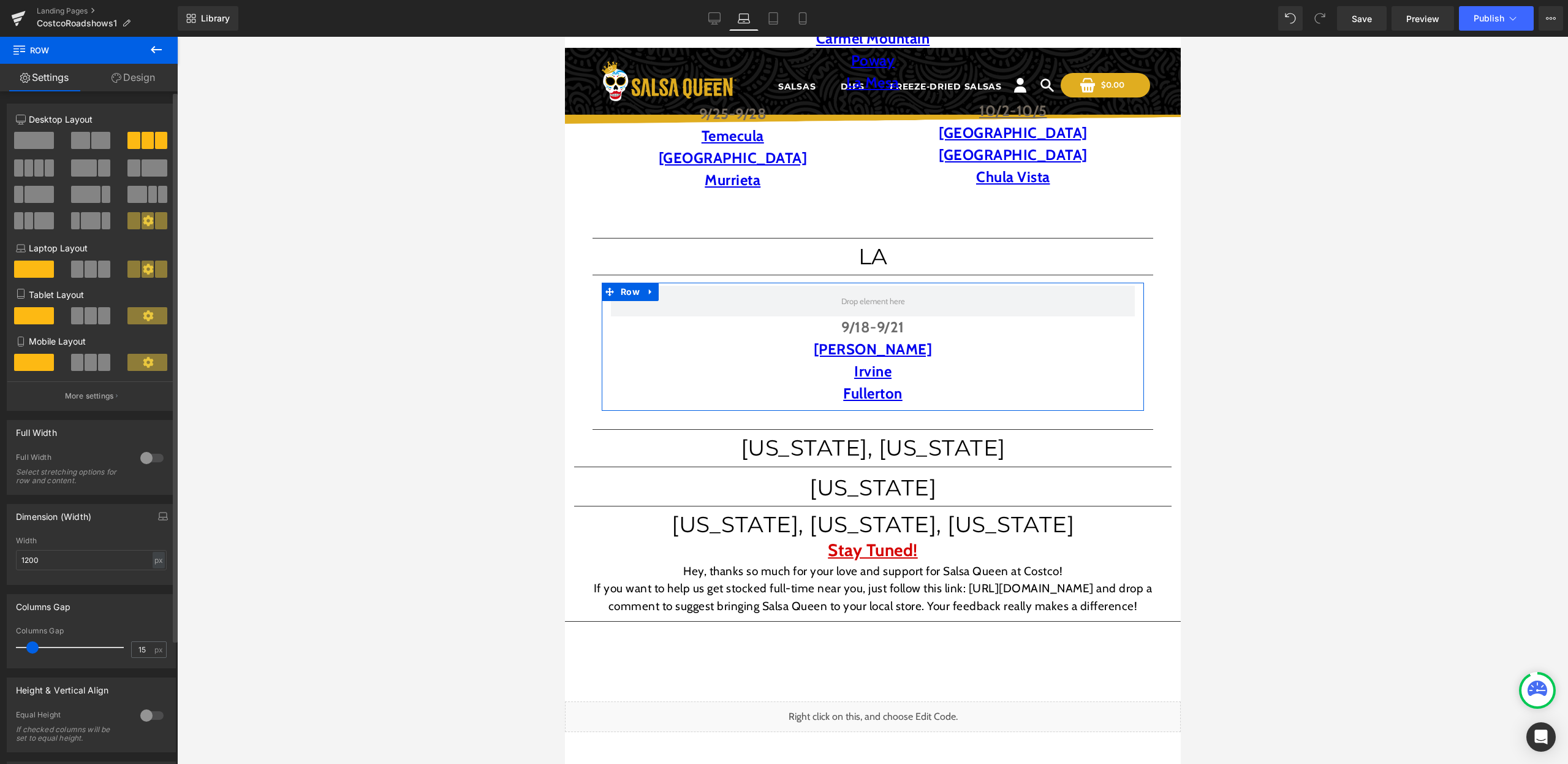
click at [41, 138] on span at bounding box center [34, 140] width 40 height 17
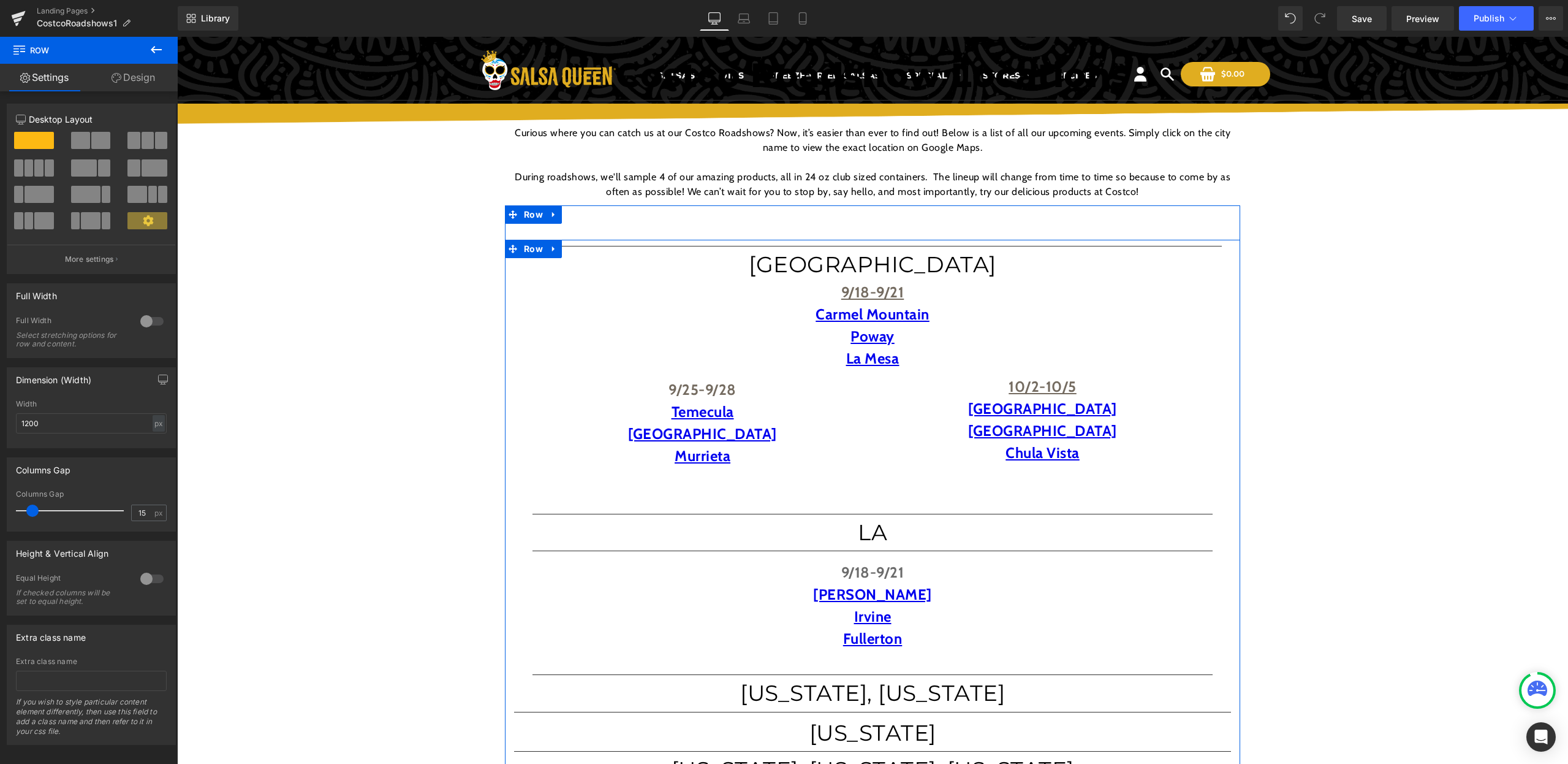
scroll to position [82, 0]
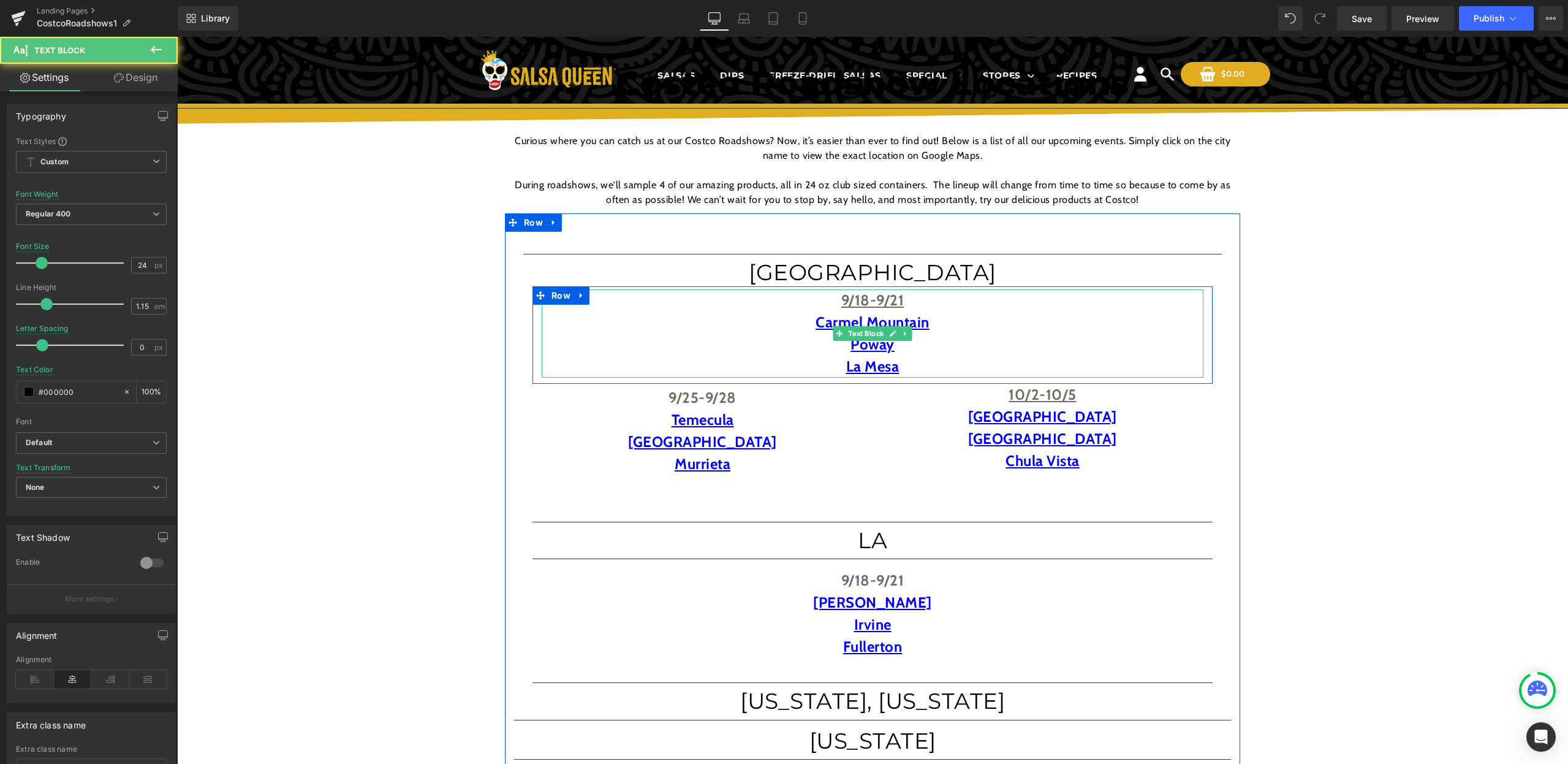
drag, startPoint x: 1022, startPoint y: 310, endPoint x: 994, endPoint y: 300, distance: 29.7
click at [1022, 311] on p "Carmel Mountain" at bounding box center [873, 322] width 661 height 22
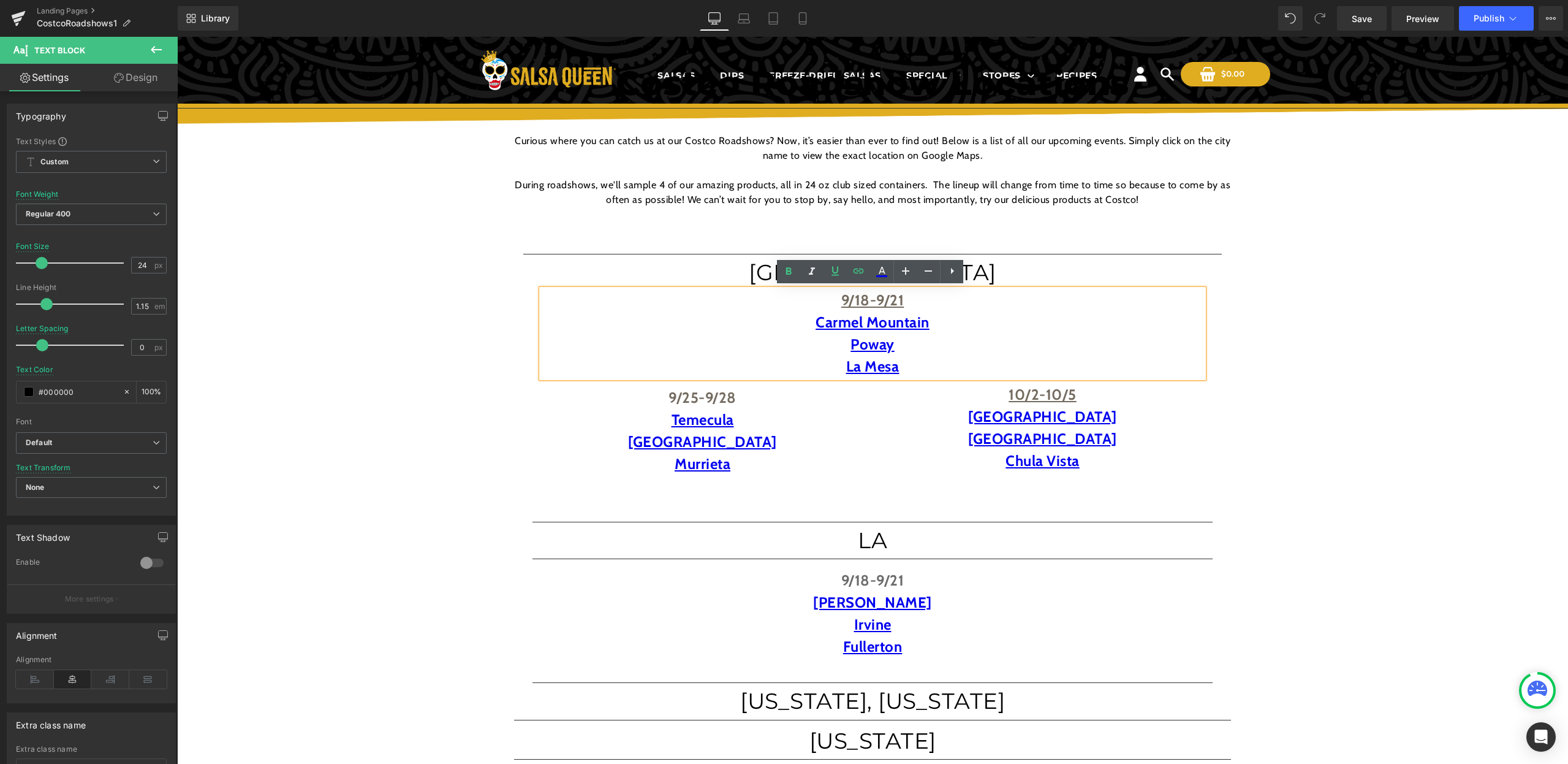
click at [983, 296] on p "9/18-9/21" at bounding box center [873, 300] width 661 height 22
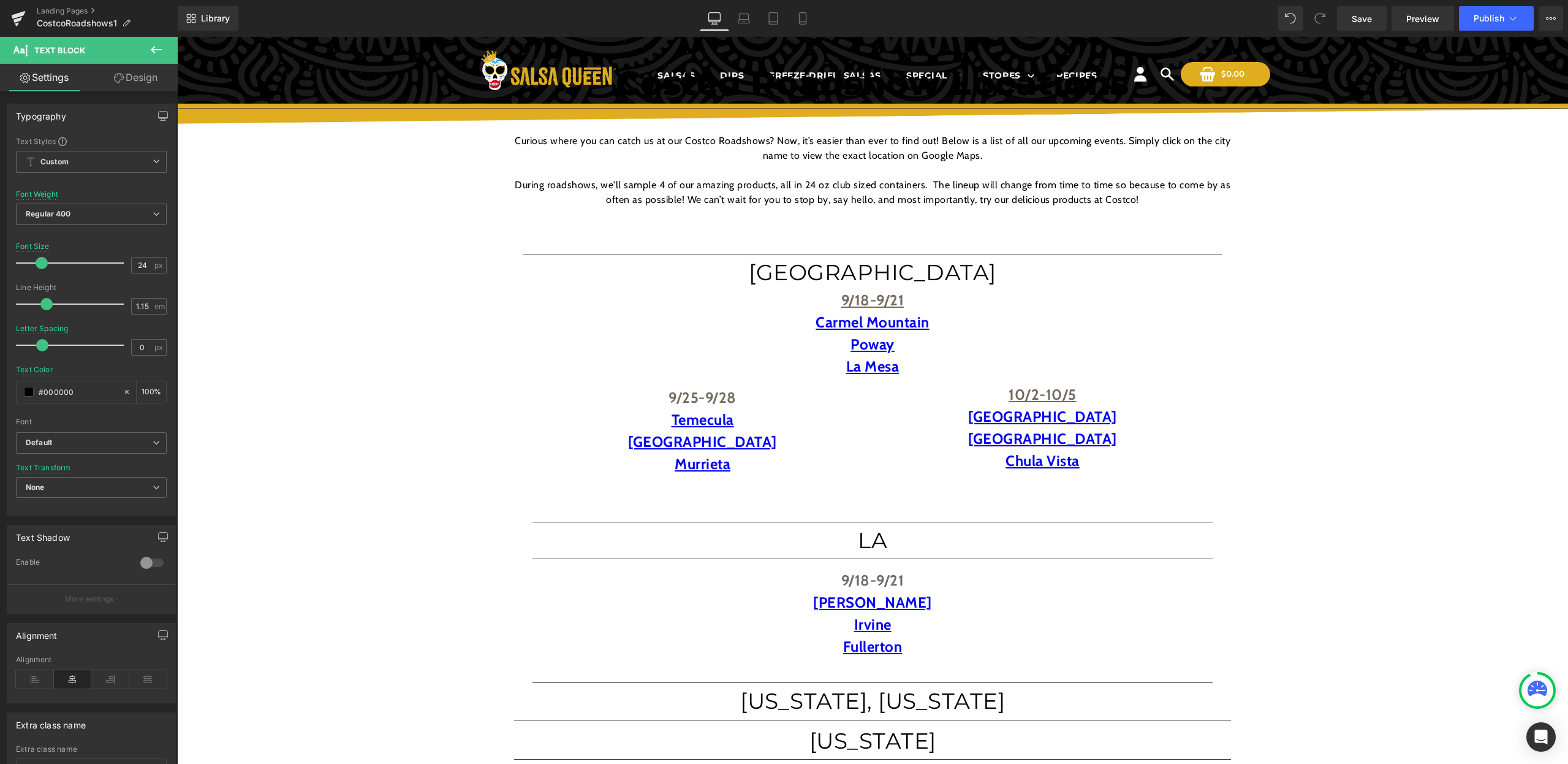
click at [153, 89] on link "Design" at bounding box center [135, 77] width 89 height 28
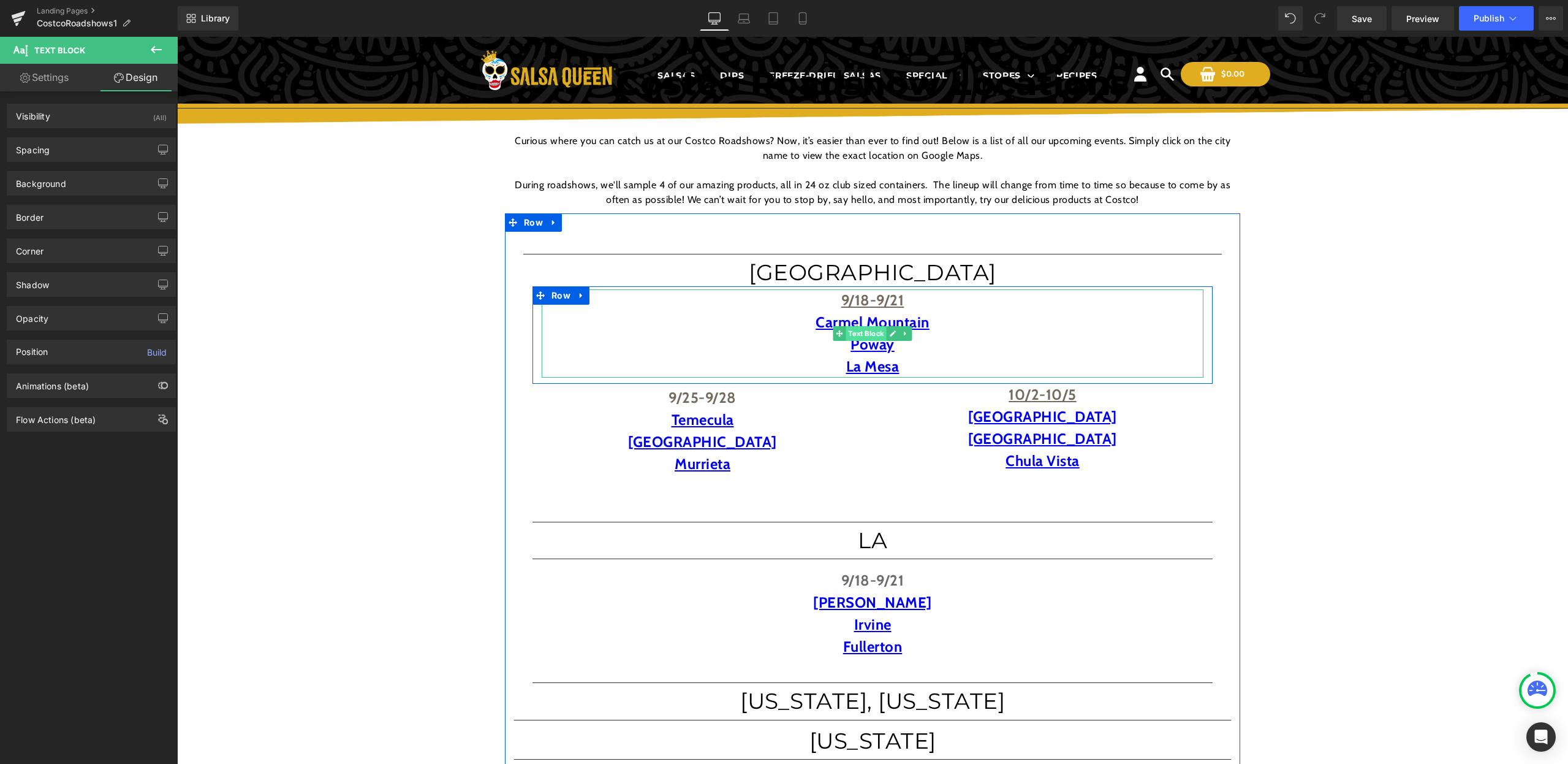
click at [852, 330] on span "Text Block" at bounding box center [866, 334] width 41 height 15
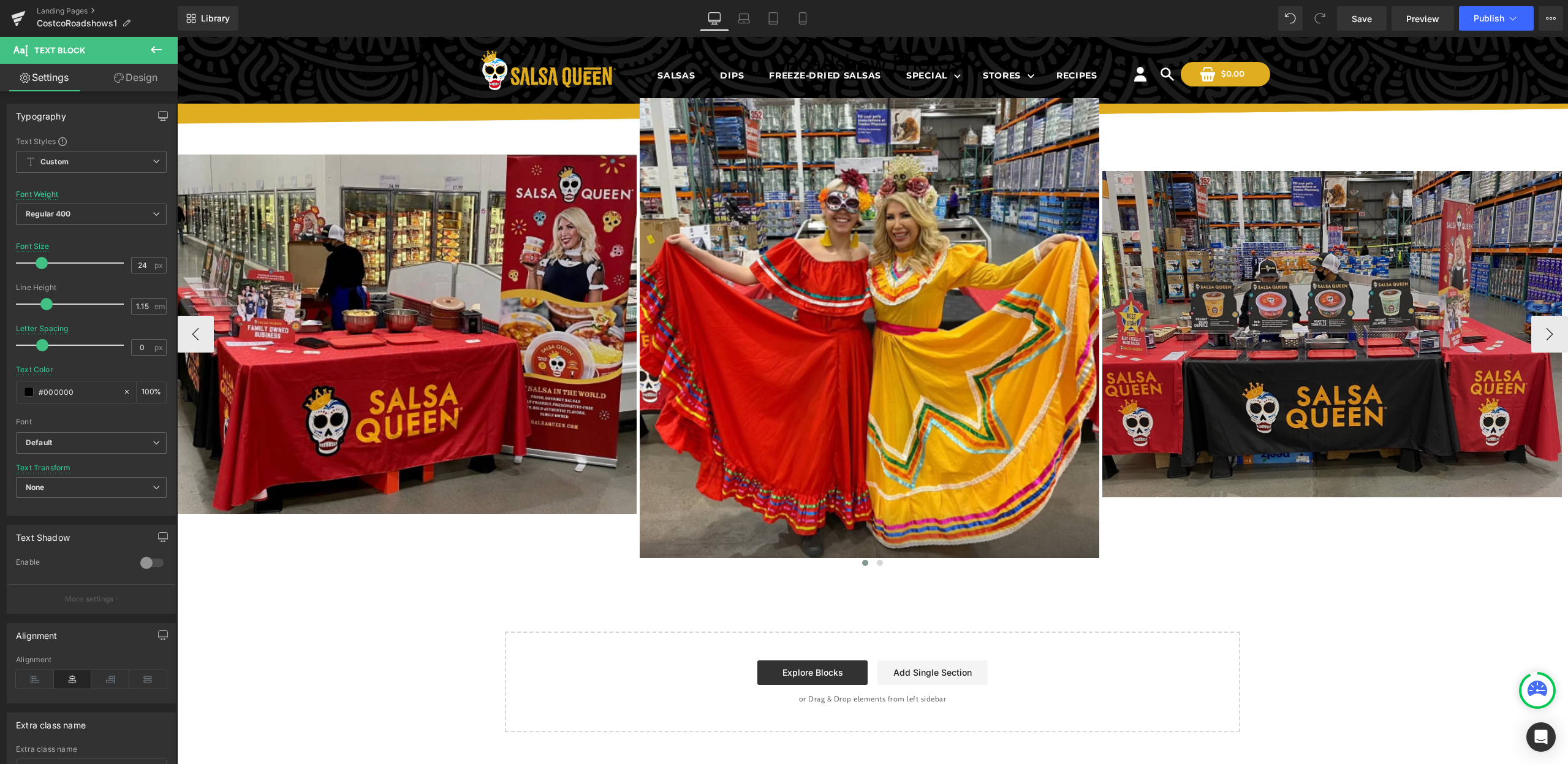
scroll to position [1046, 0]
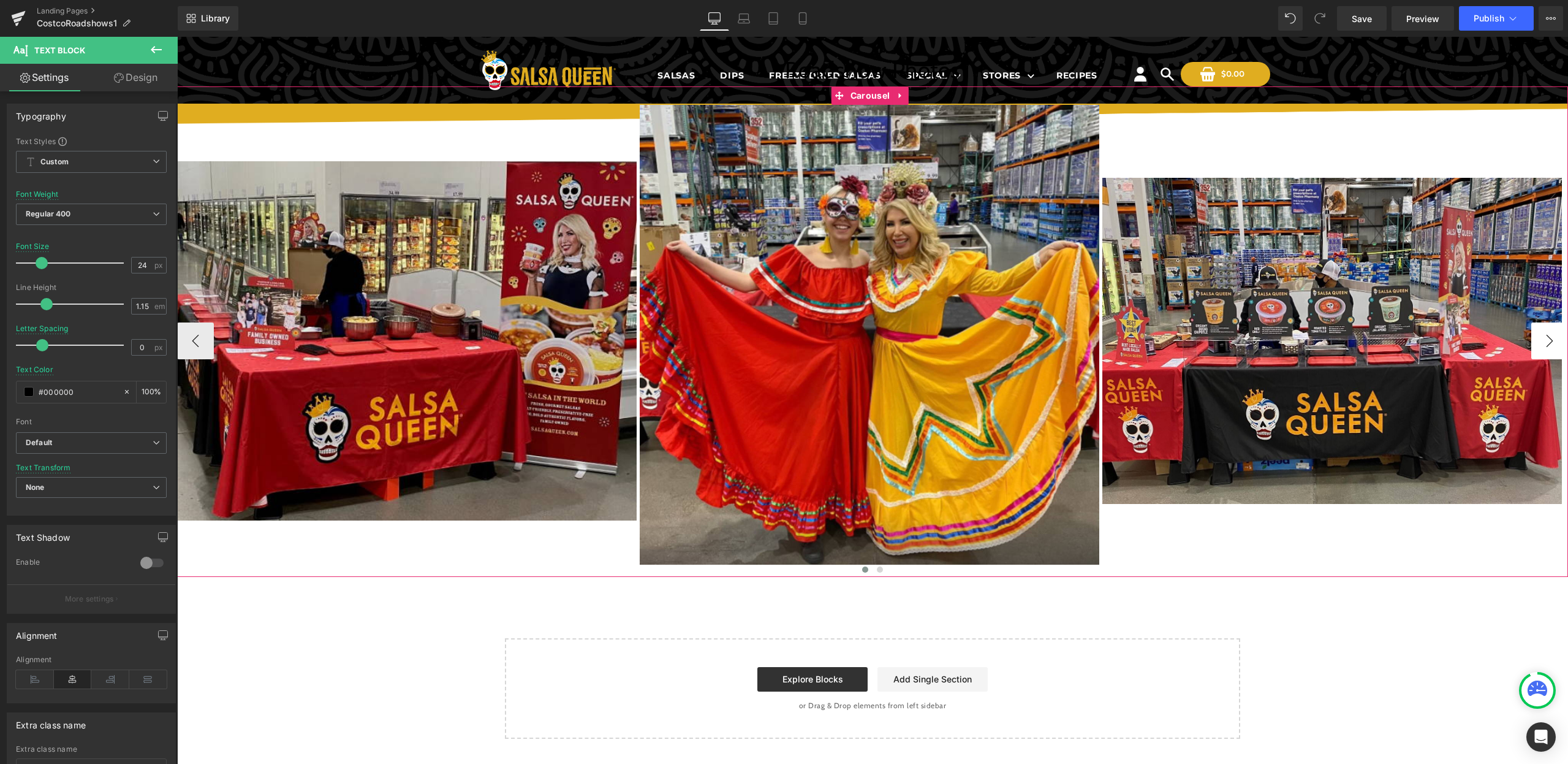
click at [1540, 344] on button "›" at bounding box center [1549, 341] width 37 height 37
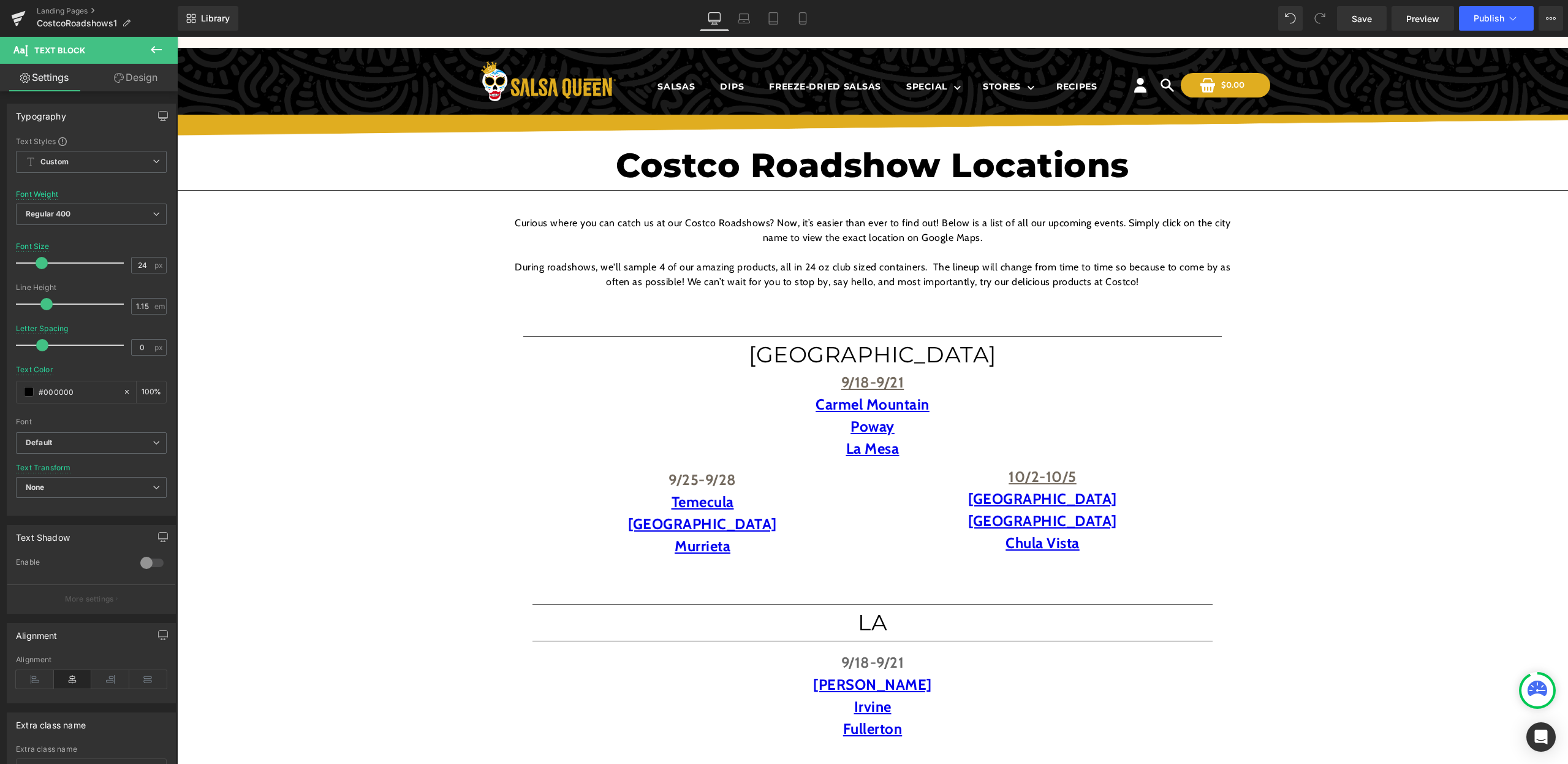
scroll to position [0, 0]
click at [1523, 12] on button "Publish" at bounding box center [1496, 18] width 74 height 25
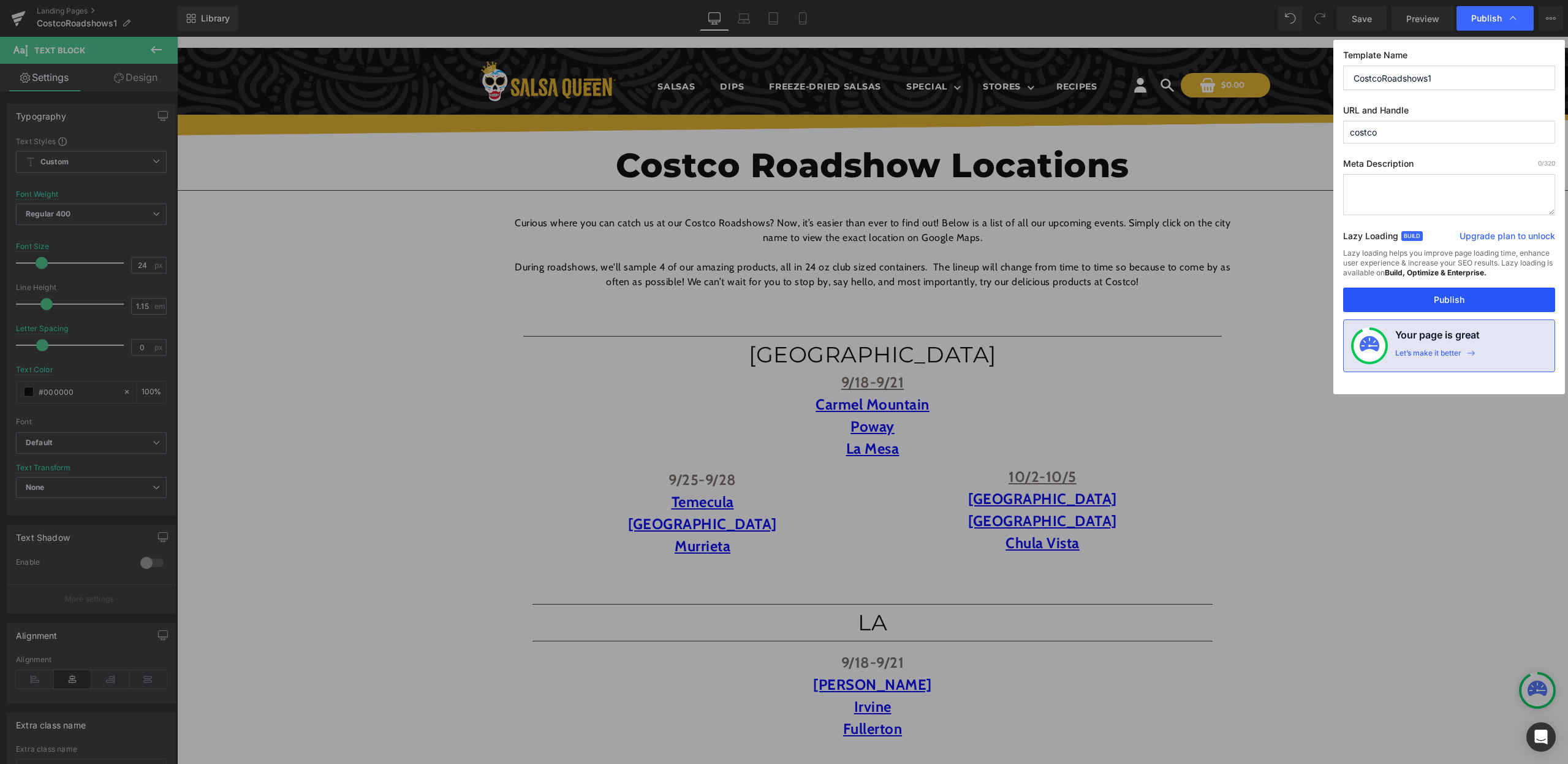
click at [1445, 290] on button "Publish" at bounding box center [1449, 299] width 212 height 25
